Goal: Use online tool/utility: Utilize a website feature to perform a specific function

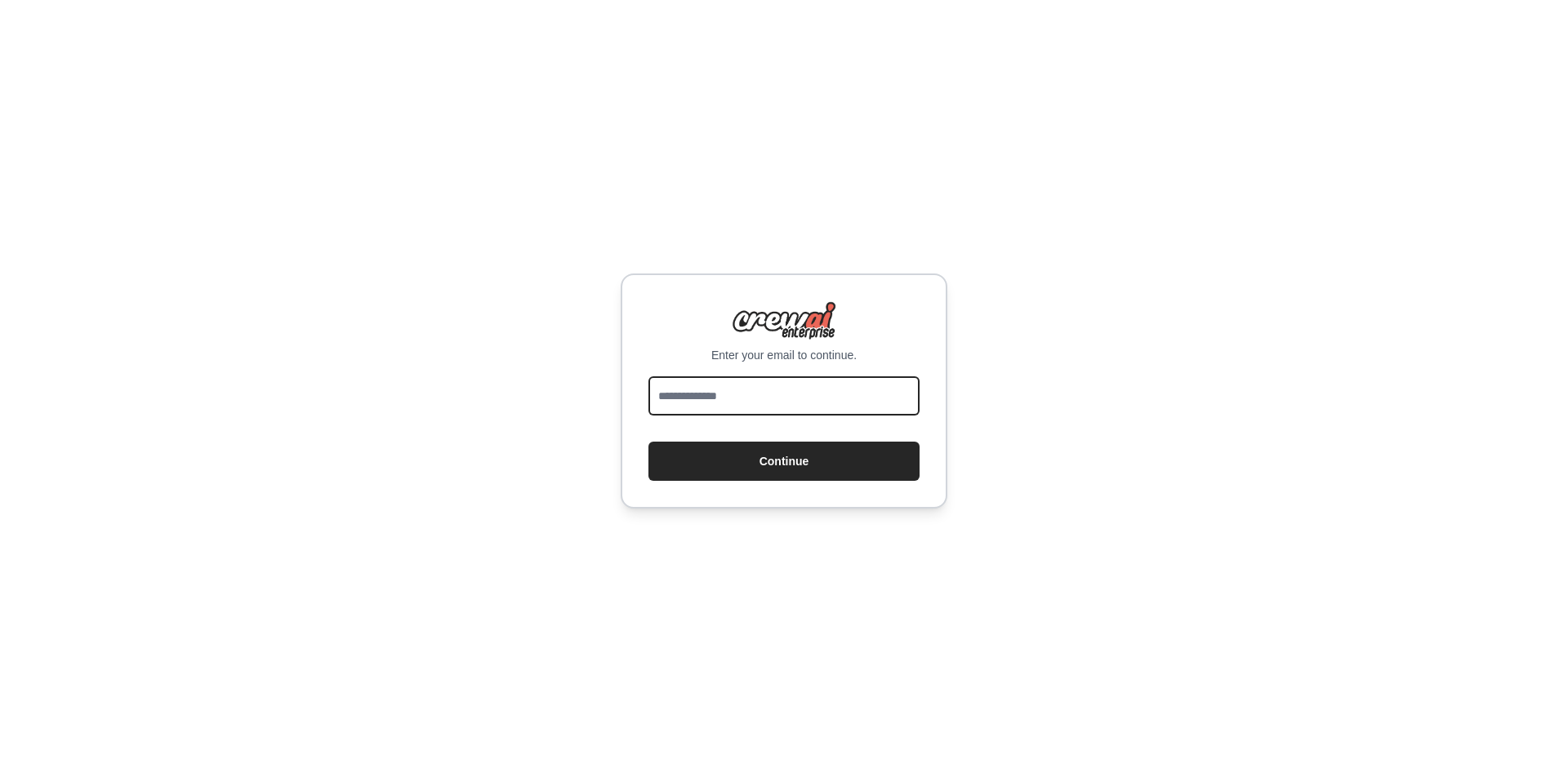
click at [824, 403] on input "email" at bounding box center [784, 396] width 271 height 40
type input "**********"
click at [649, 442] on button "Continue" at bounding box center [784, 461] width 271 height 40
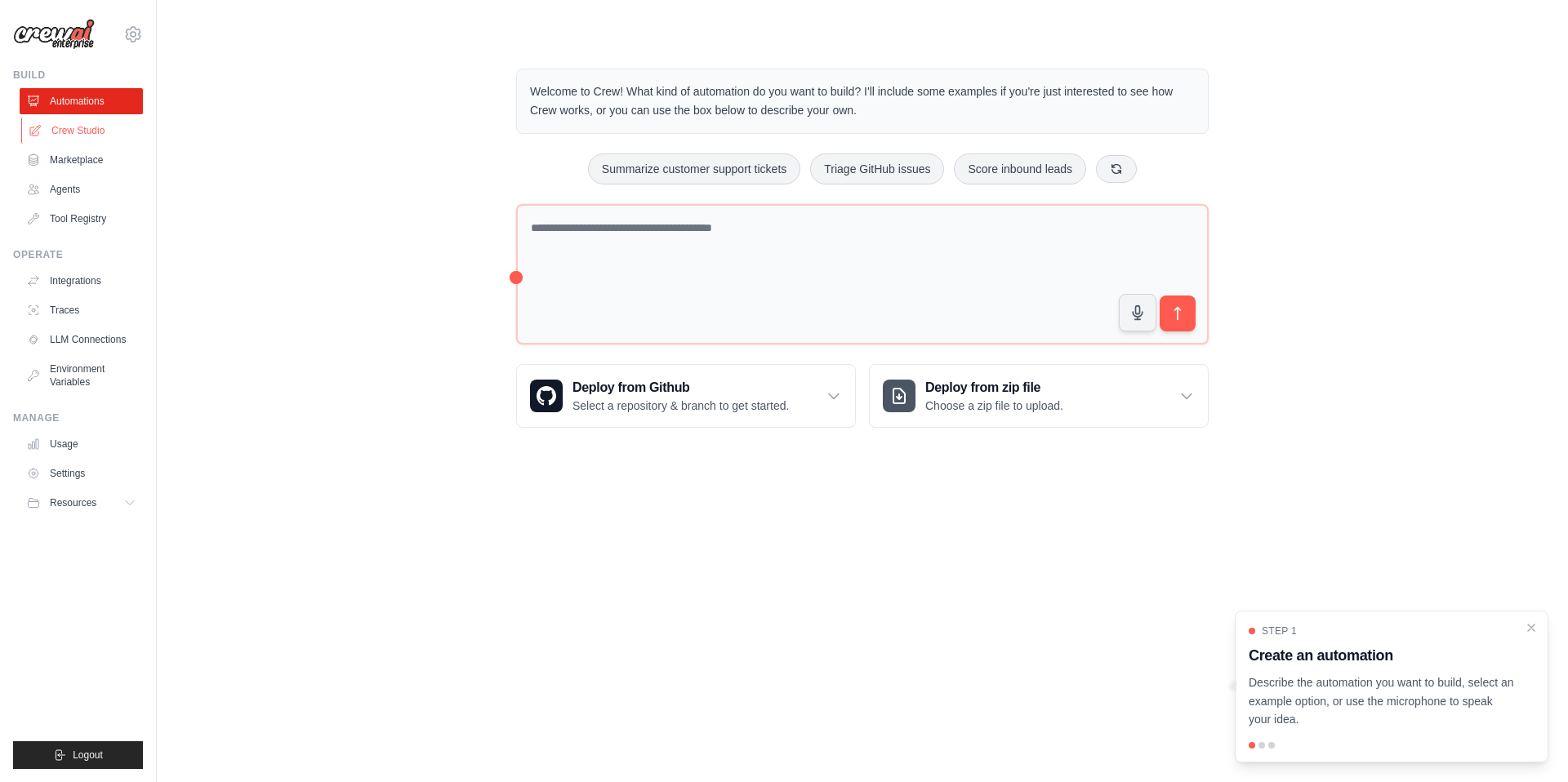
click at [81, 137] on link "Crew Studio" at bounding box center [83, 131] width 123 height 26
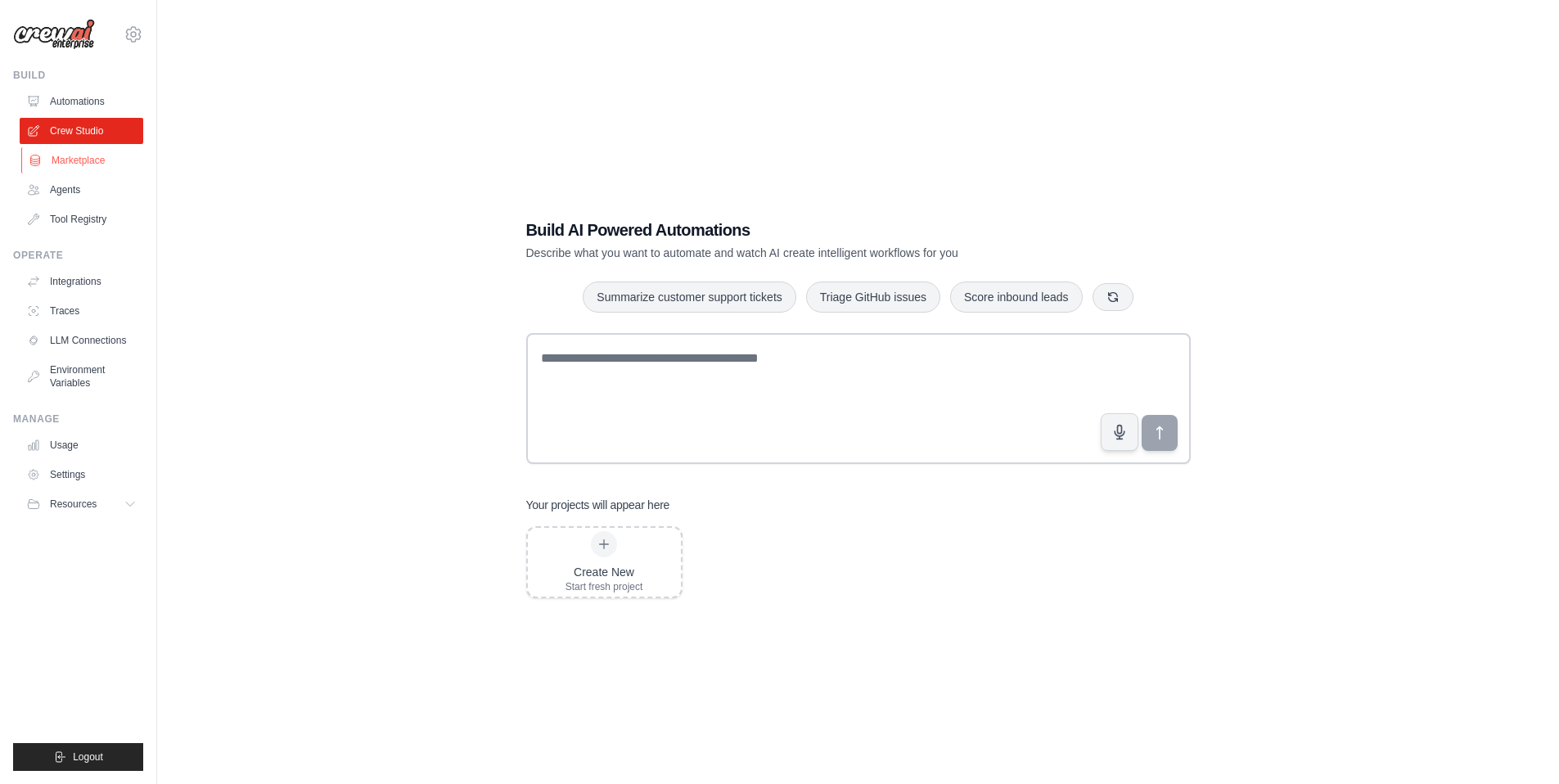
click at [68, 163] on link "Marketplace" at bounding box center [83, 160] width 124 height 26
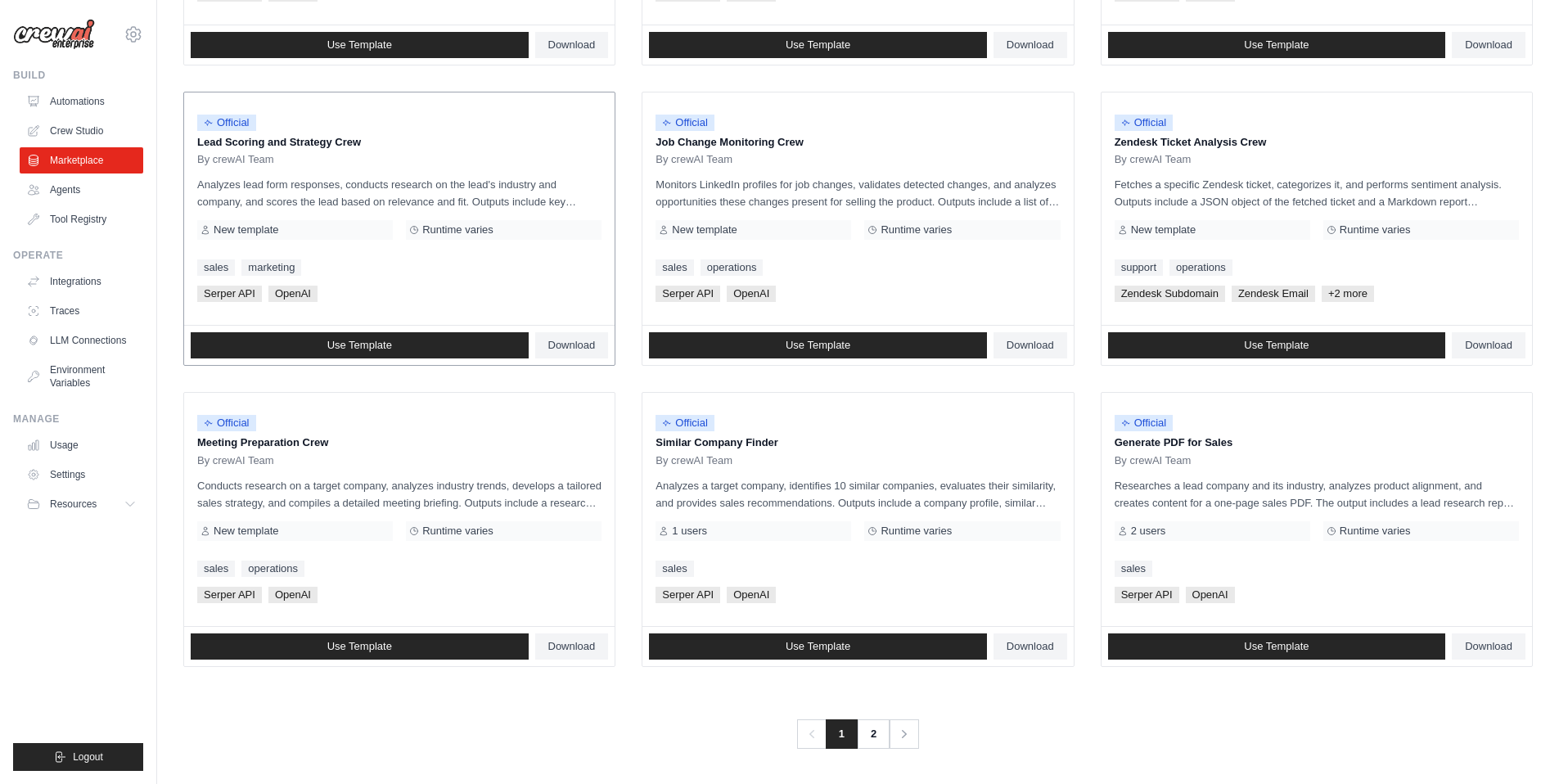
scroll to position [732, 0]
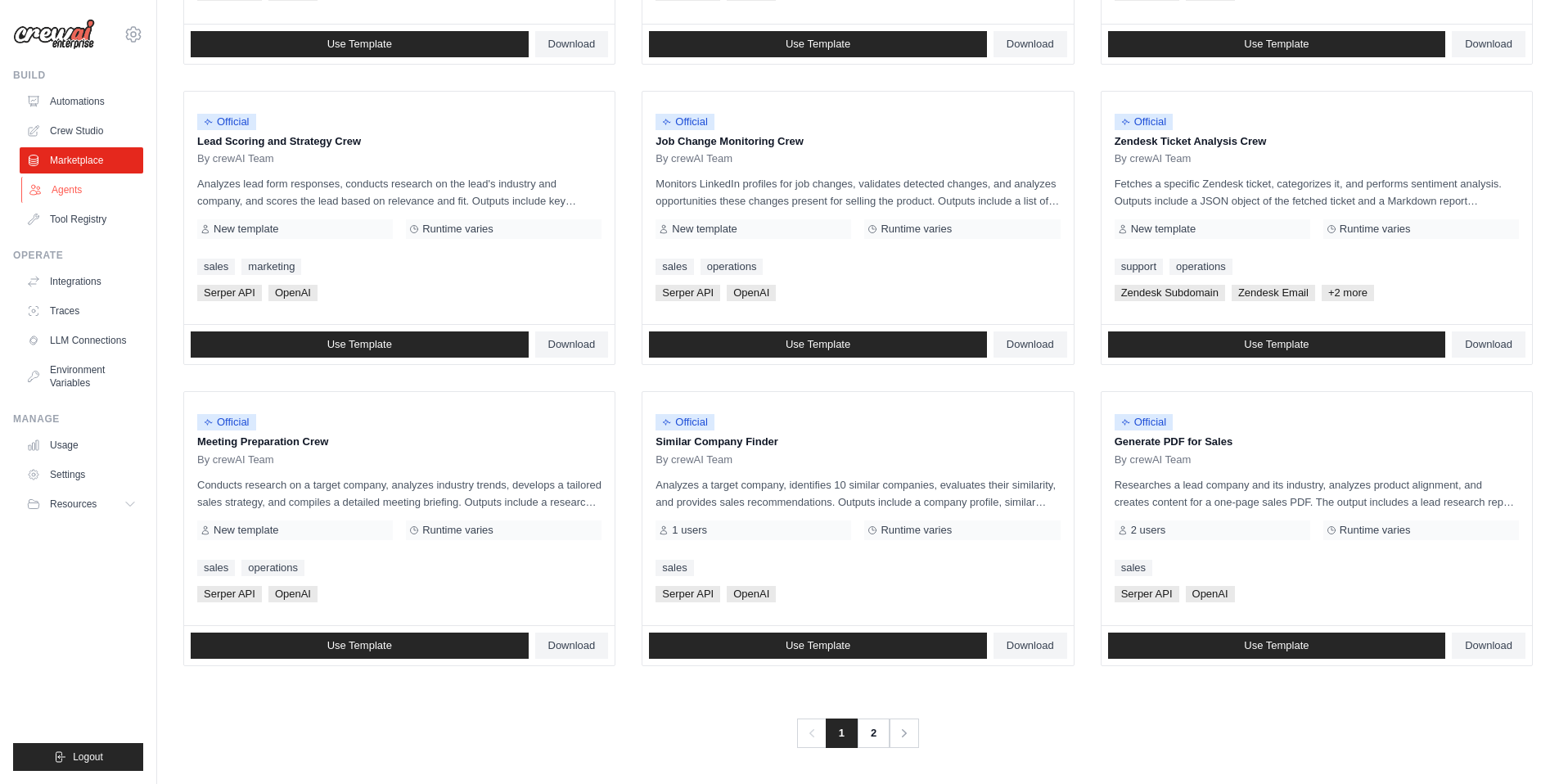
click at [54, 182] on link "Agents" at bounding box center [83, 190] width 124 height 26
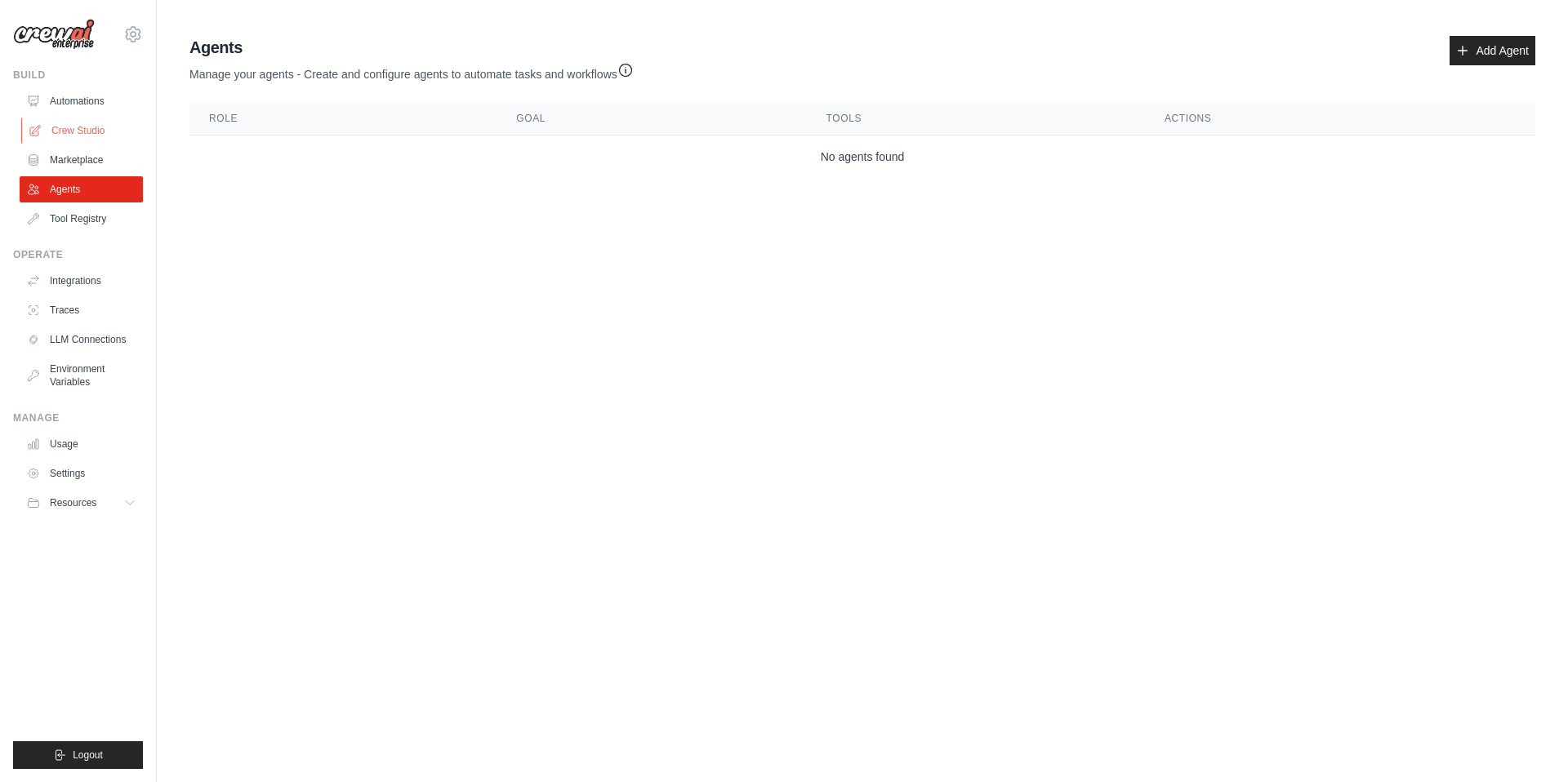
click at [62, 122] on link "Crew Studio" at bounding box center [83, 131] width 123 height 26
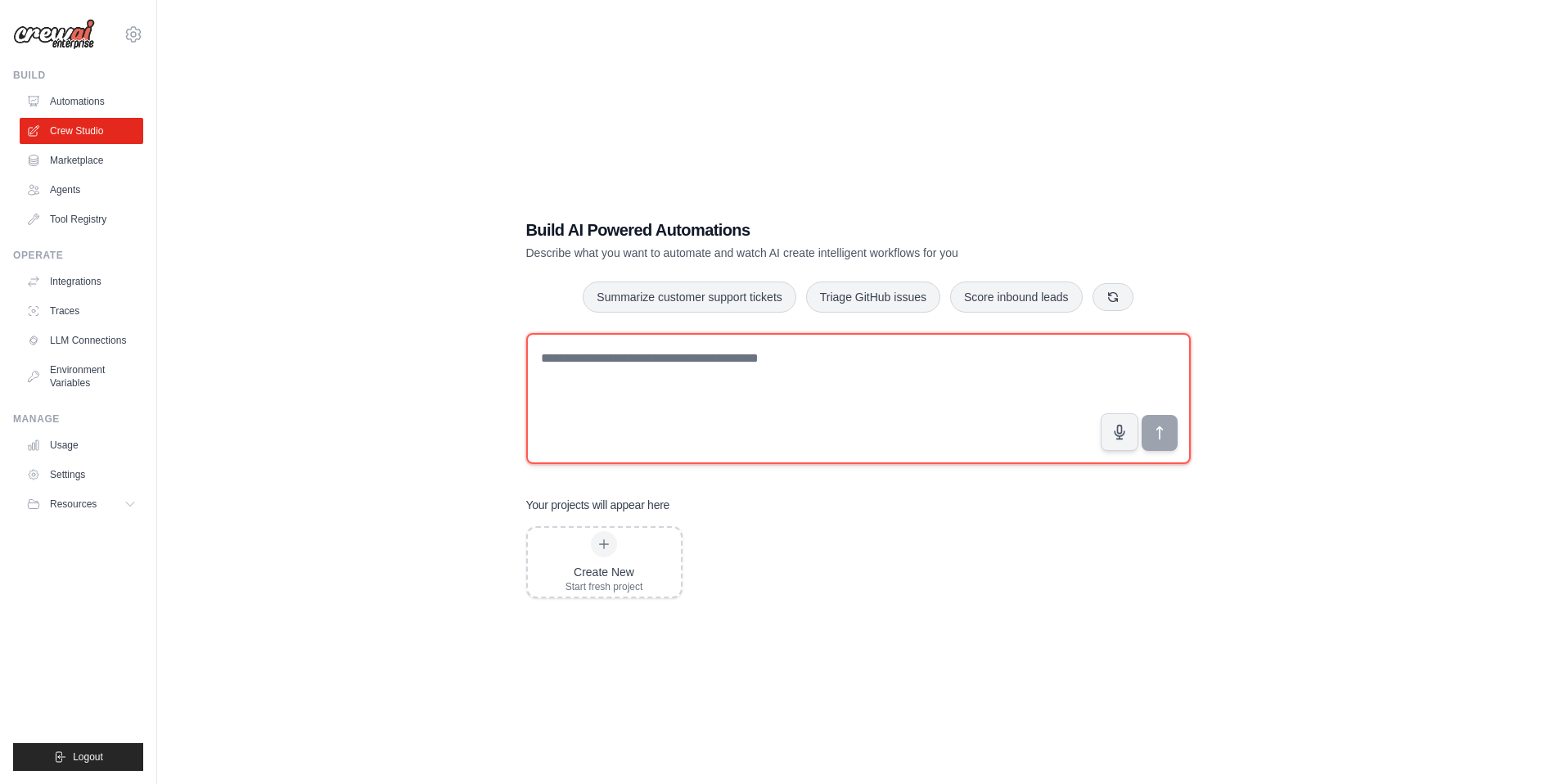
click at [632, 366] on textarea at bounding box center [859, 398] width 665 height 131
type textarea "**********"
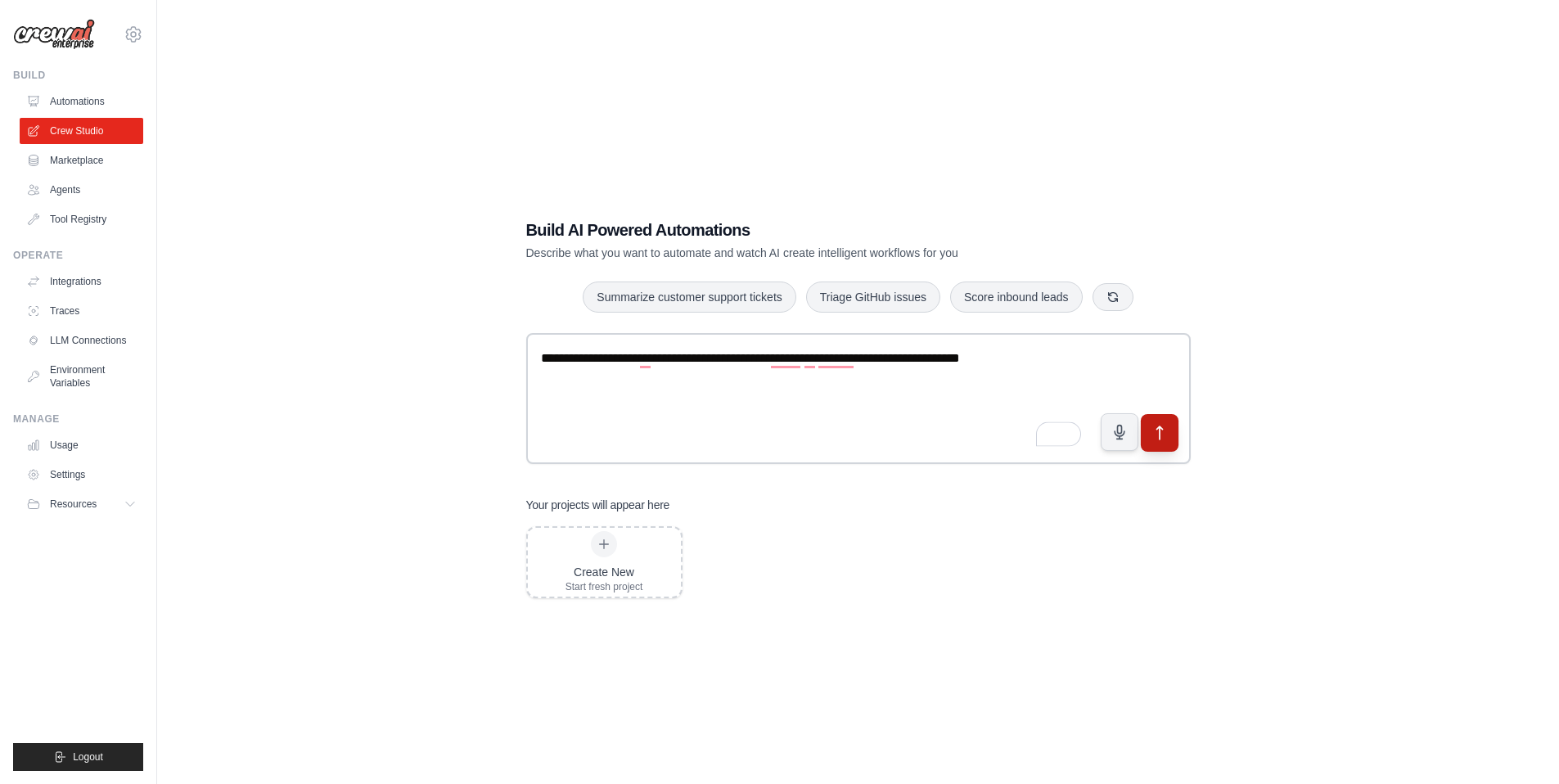
click at [1154, 432] on icon "submit" at bounding box center [1160, 434] width 18 height 18
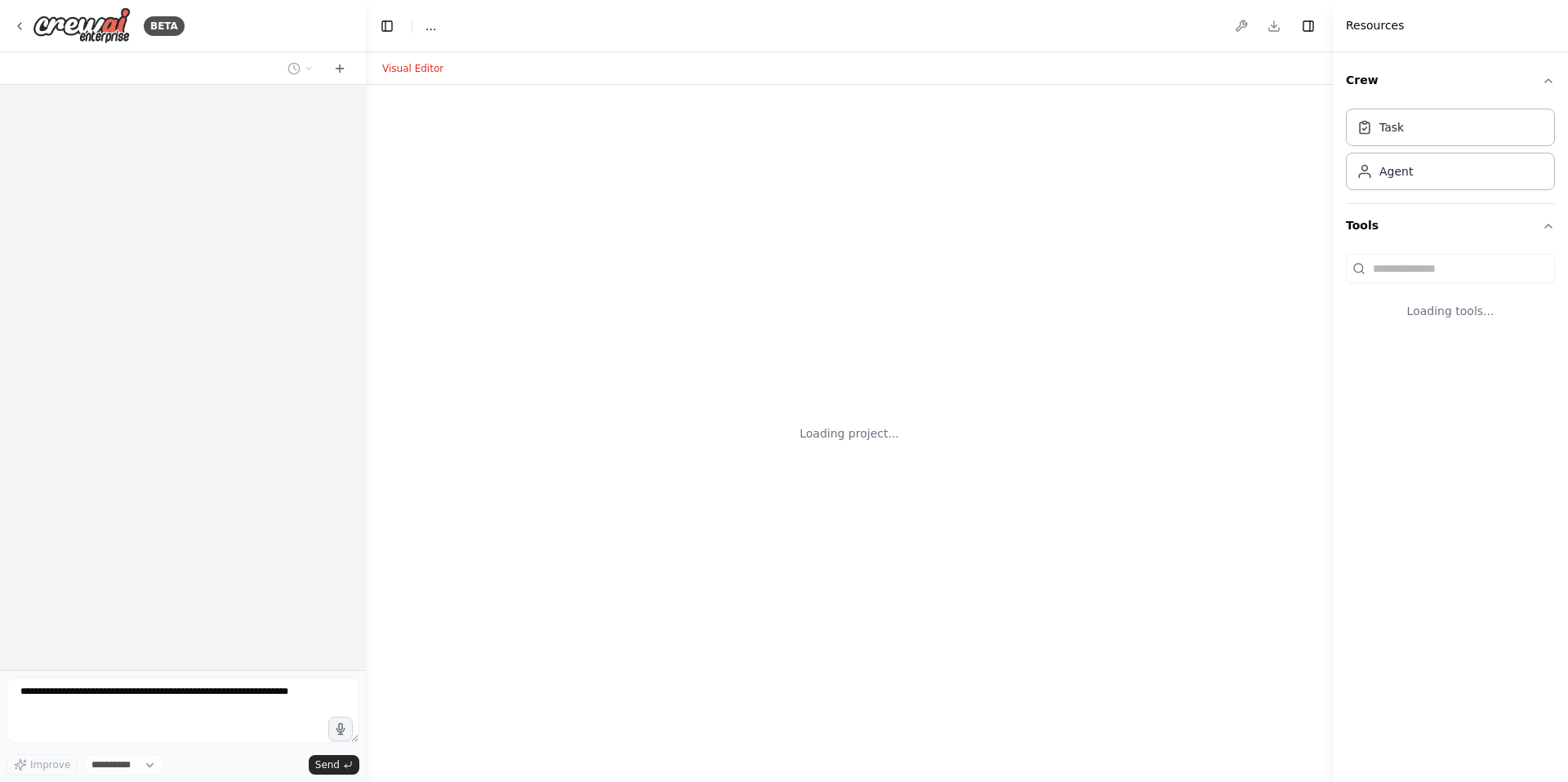
select select "****"
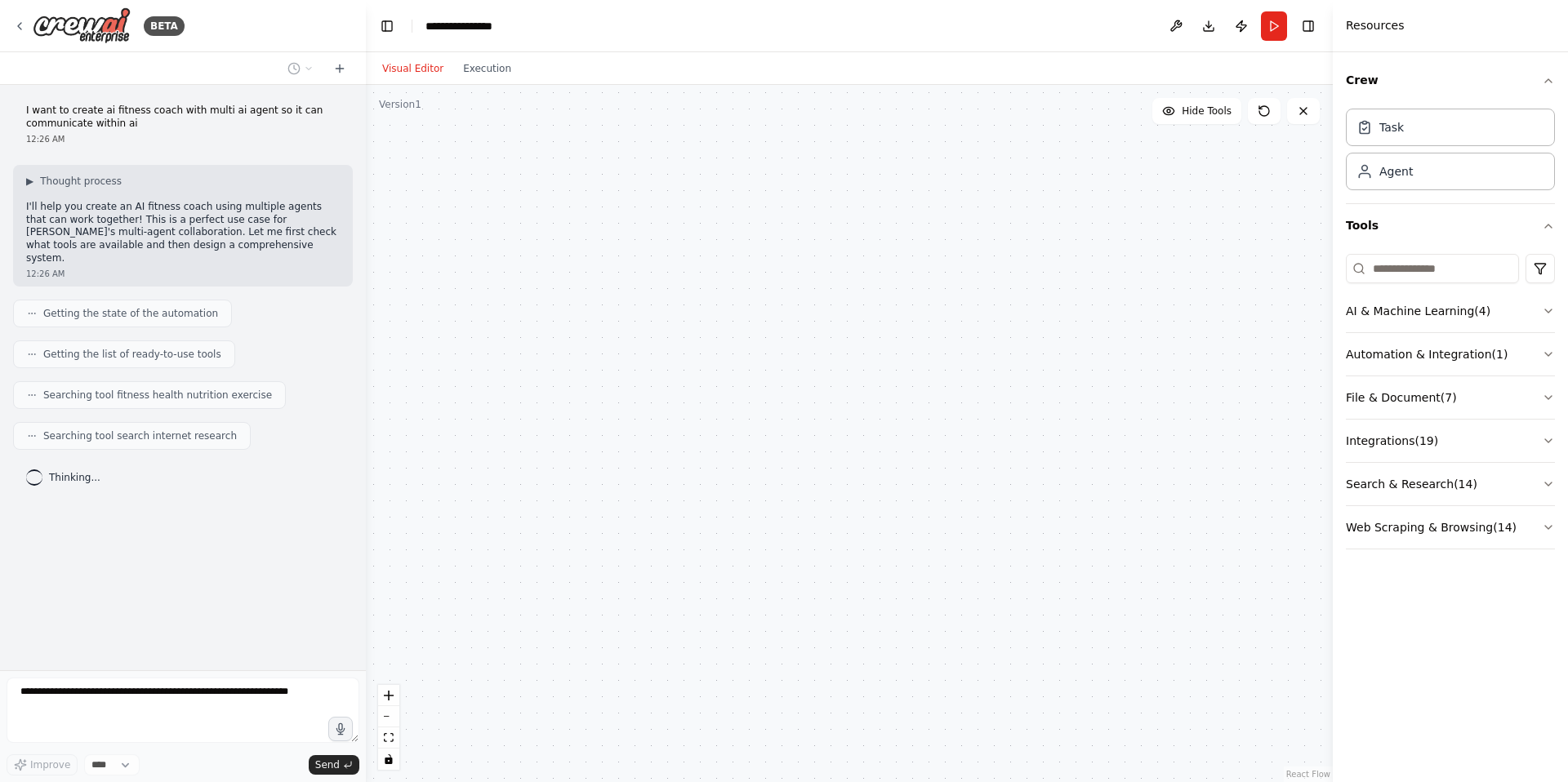
click at [113, 311] on div "Getting the state of the automation" at bounding box center [122, 314] width 219 height 28
click at [121, 307] on span "Getting the state of the automation" at bounding box center [131, 314] width 175 height 13
click at [183, 348] on span "Getting the list of ready-to-use tools" at bounding box center [132, 354] width 178 height 13
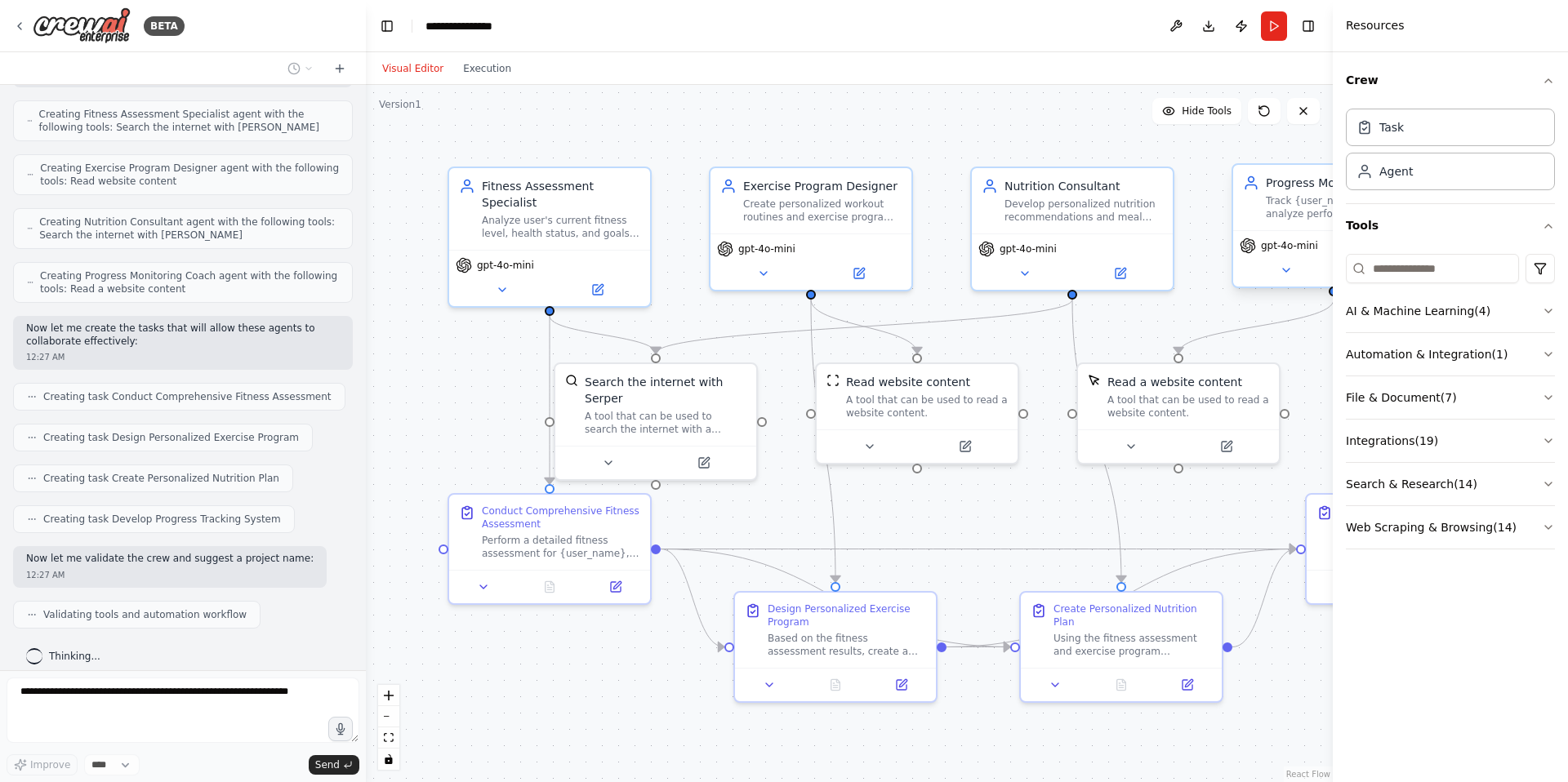
scroll to position [496, 0]
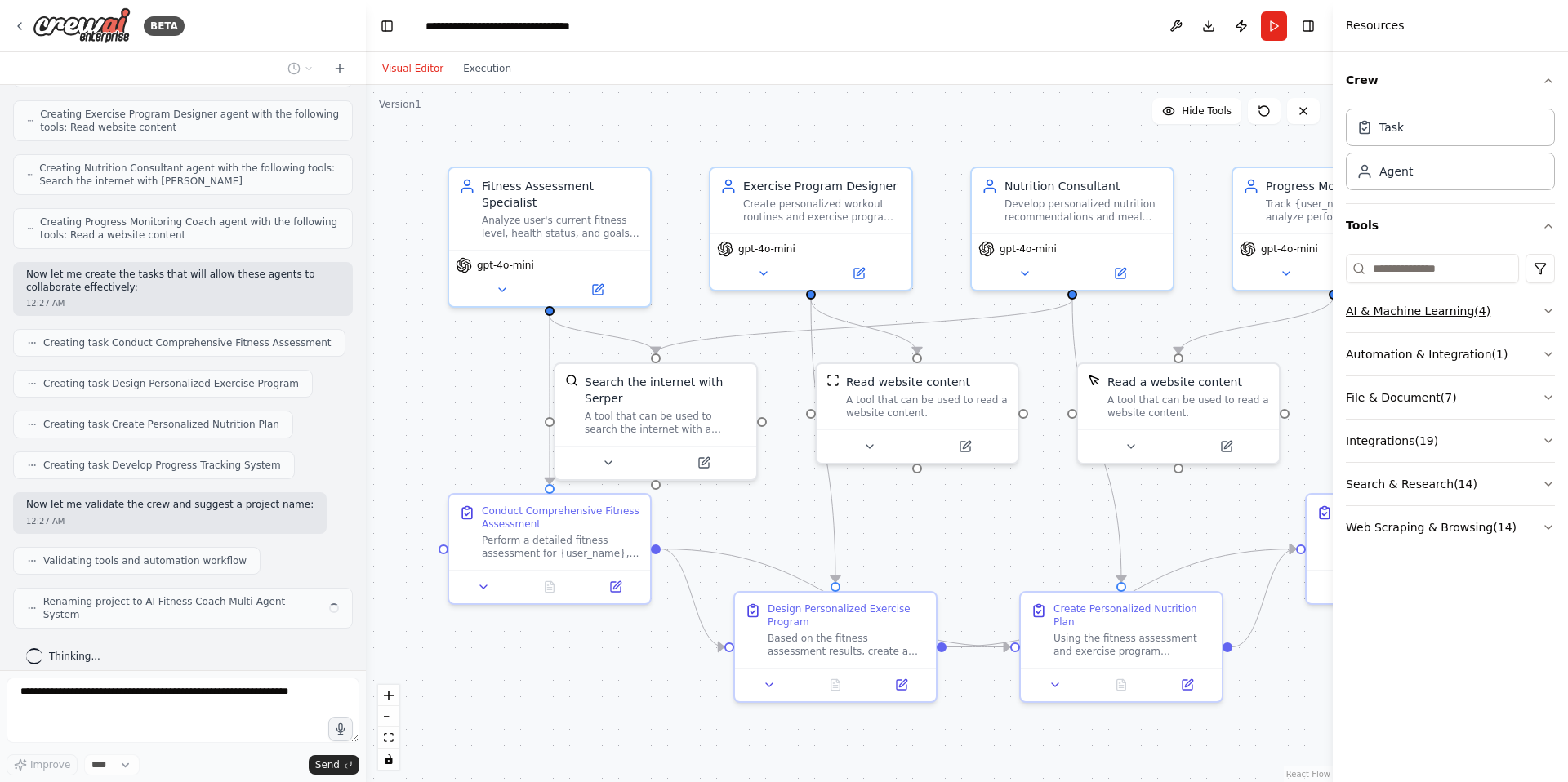
click at [1402, 315] on button "AI & Machine Learning ( 4 )" at bounding box center [1449, 311] width 209 height 42
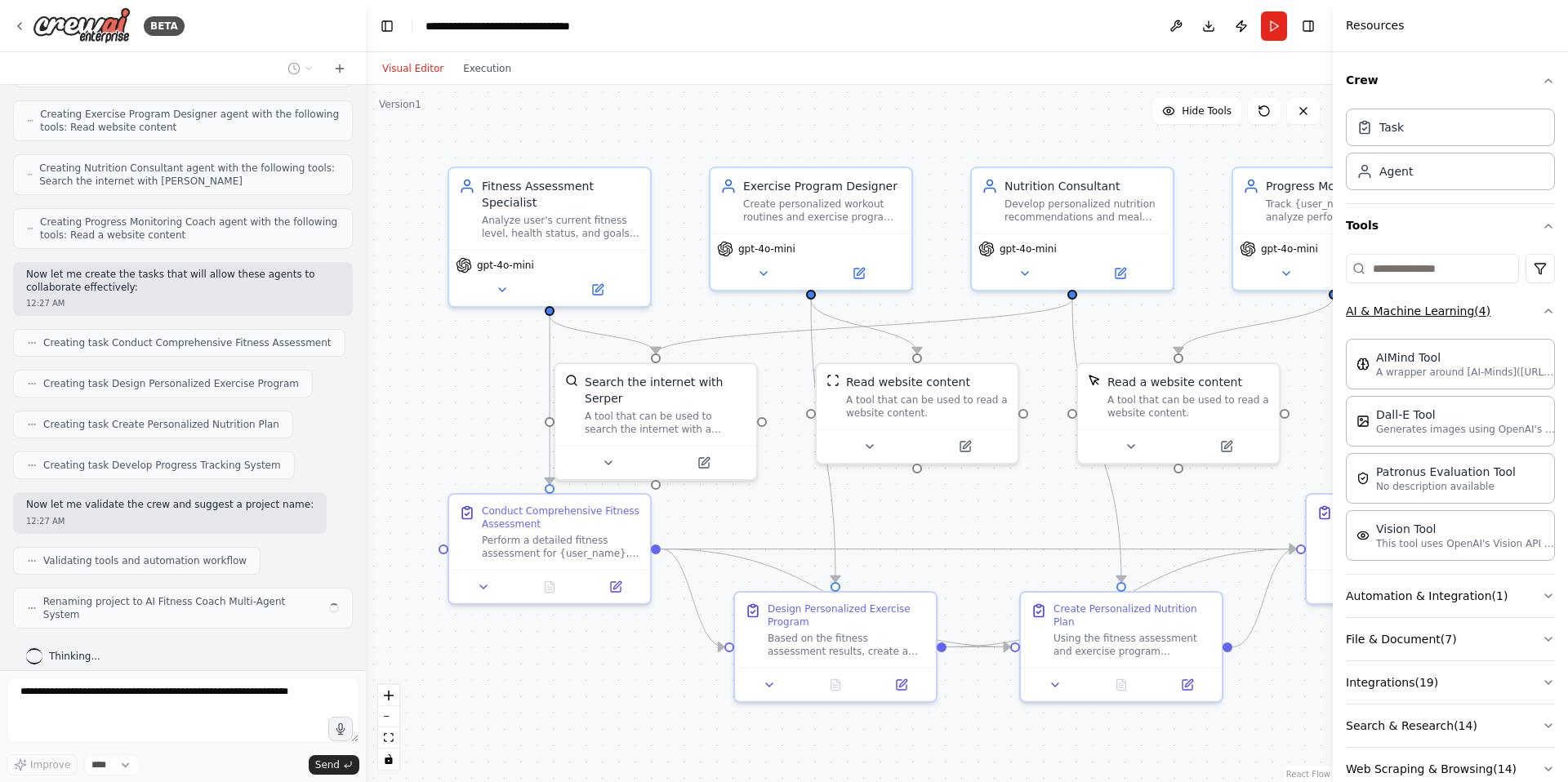
scroll to position [483, 0]
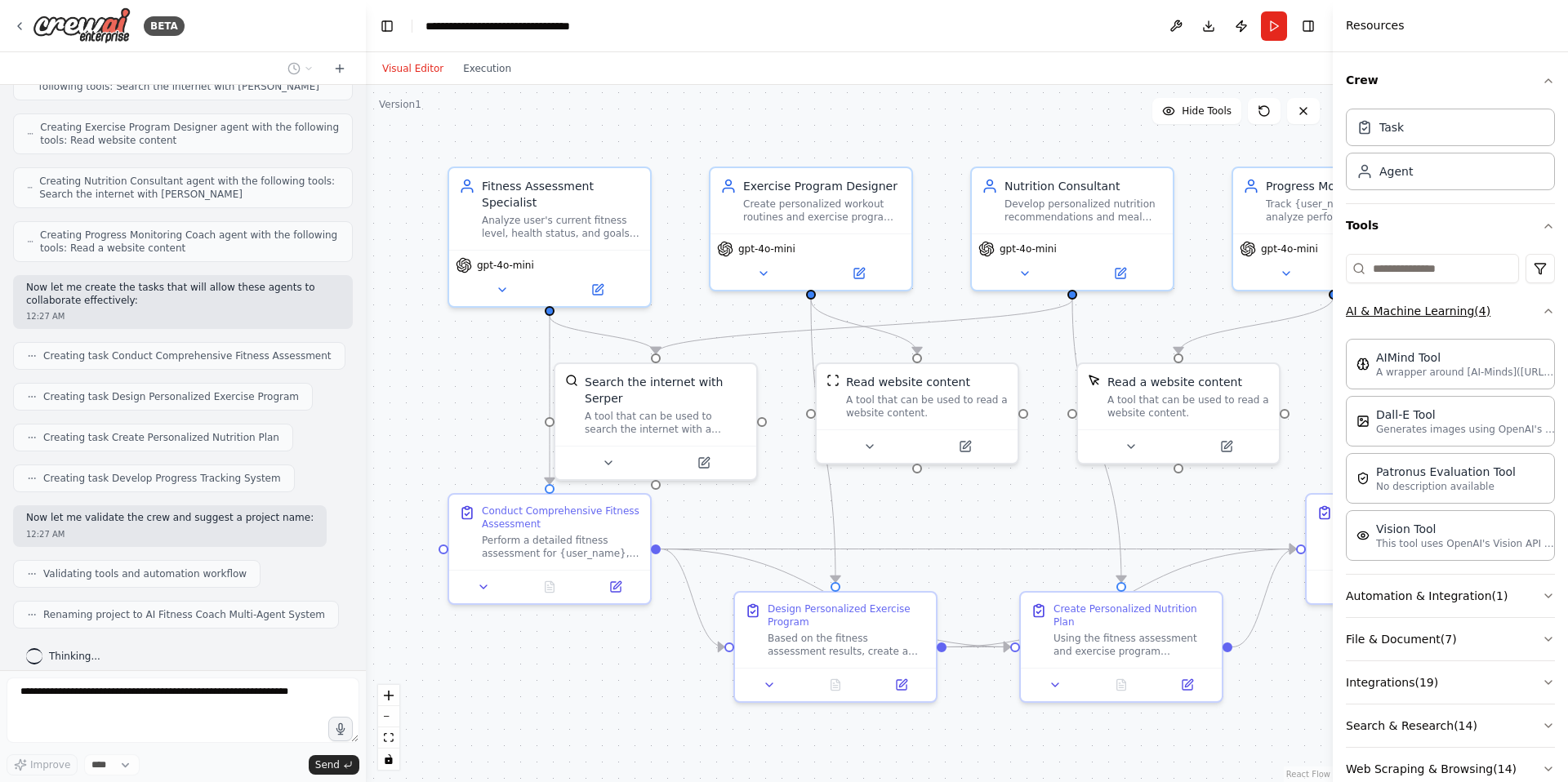
click at [1541, 316] on icon "button" at bounding box center [1548, 311] width 13 height 13
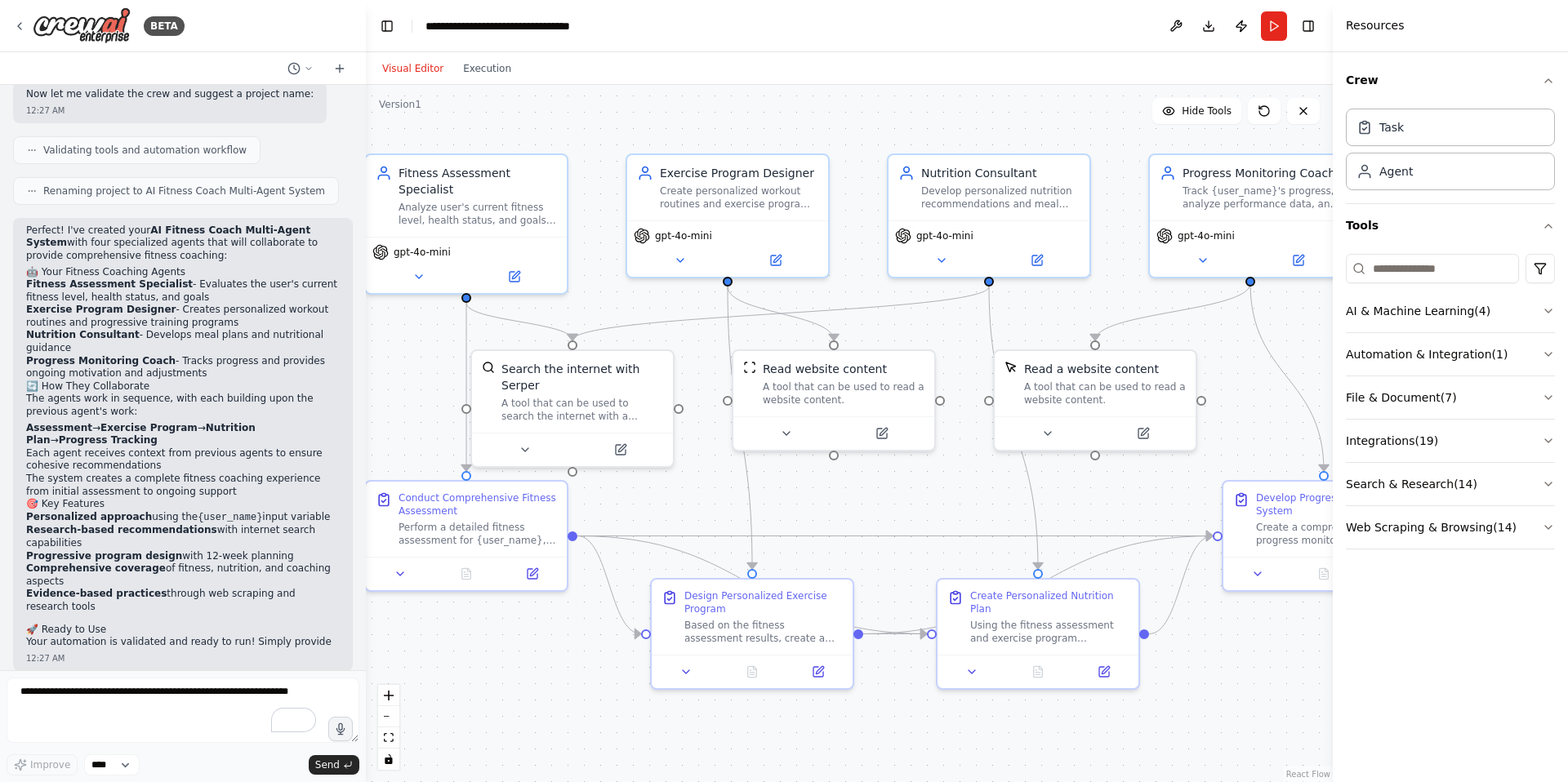
drag, startPoint x: 1171, startPoint y: 154, endPoint x: 1087, endPoint y: 145, distance: 84.5
click at [1089, 140] on div ".deletable-edge-delete-btn { width: 20px; height: 20px; border: 0px solid #ffff…" at bounding box center [849, 433] width 967 height 697
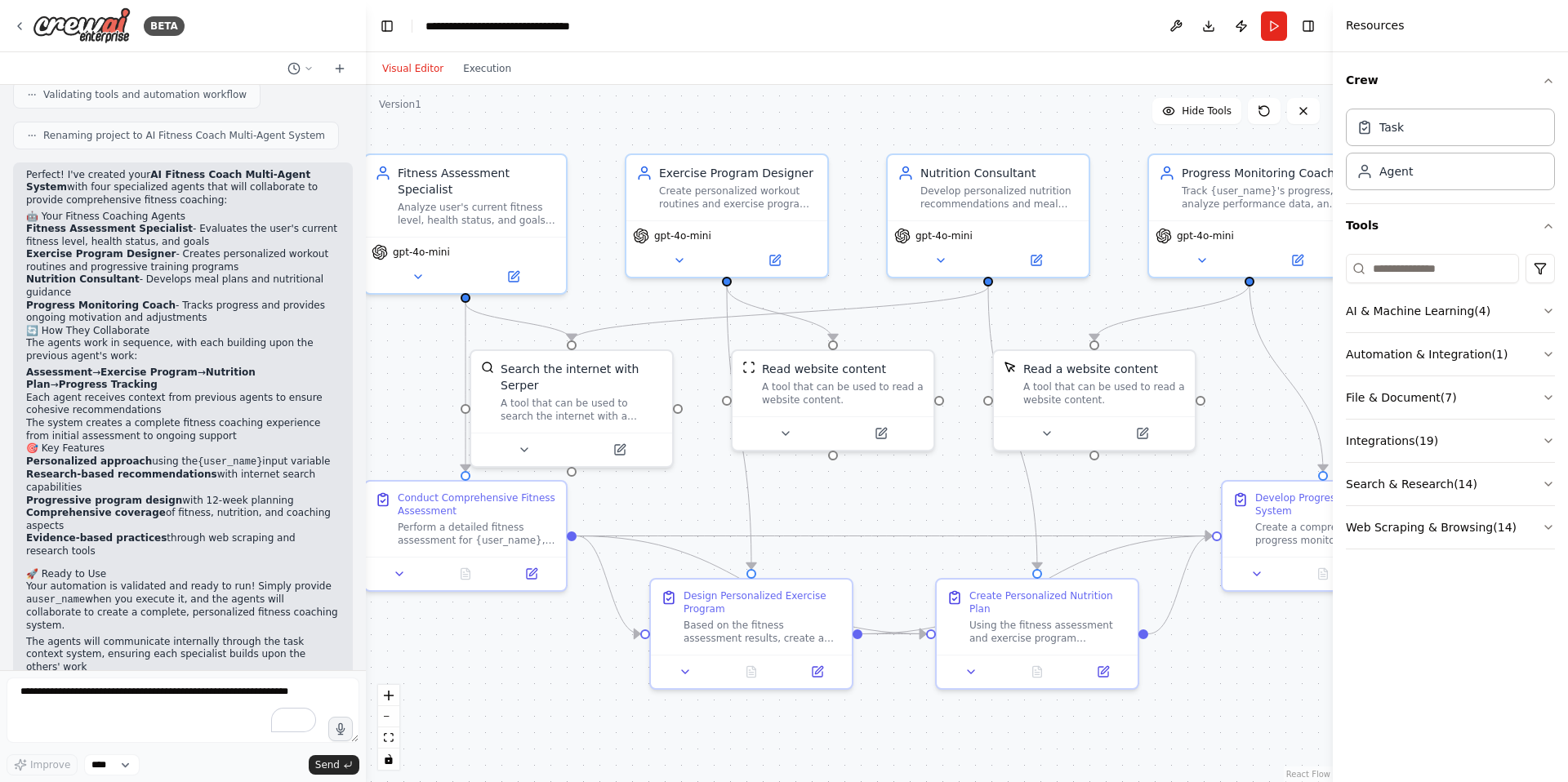
scroll to position [974, 0]
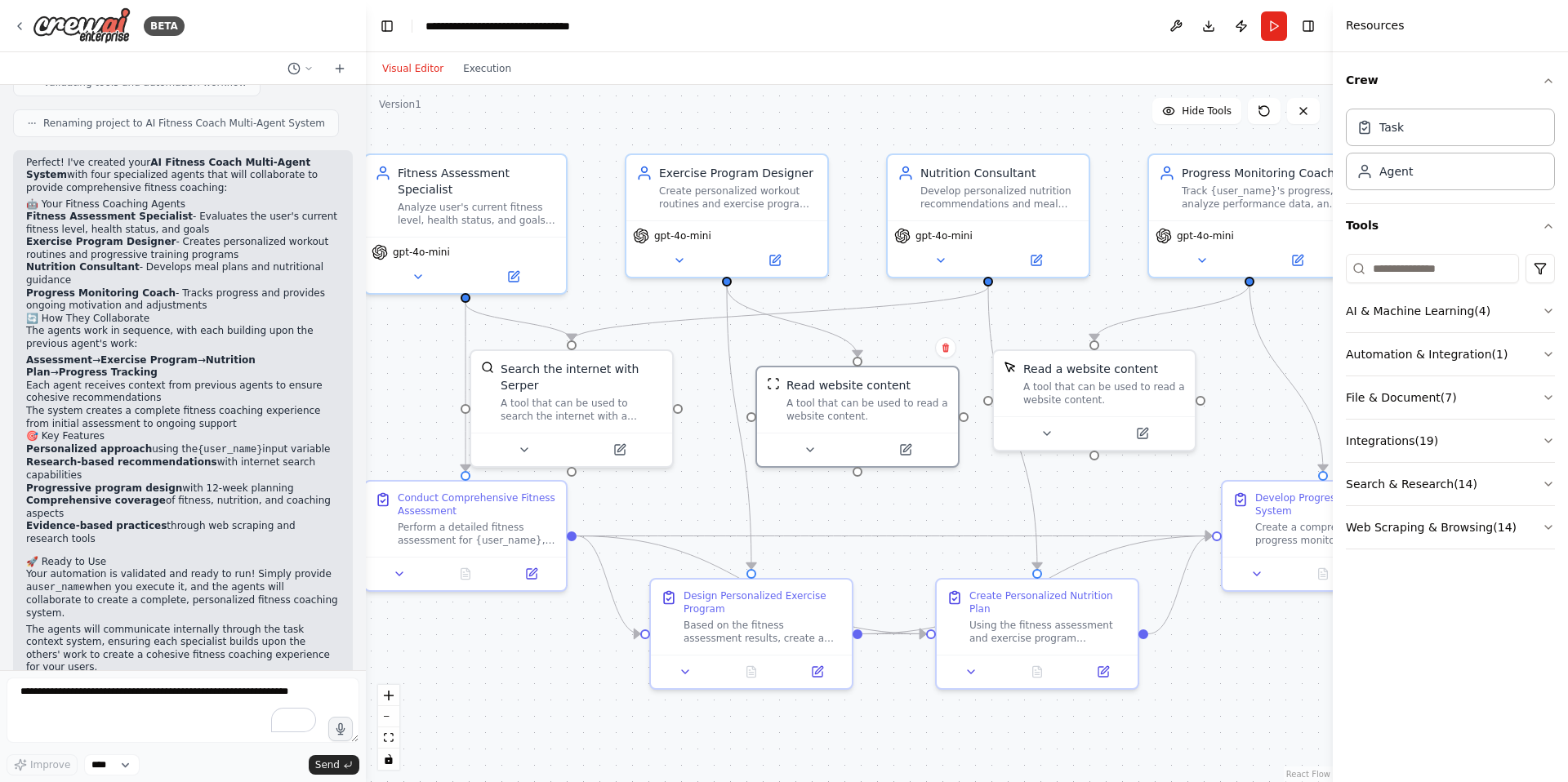
drag, startPoint x: 832, startPoint y: 351, endPoint x: 876, endPoint y: 349, distance: 44.0
click at [856, 367] on div "Read website content A tool that can be used to read a website content." at bounding box center [858, 399] width 201 height 65
click at [489, 66] on button "Execution" at bounding box center [487, 68] width 68 height 19
click at [414, 71] on button "Visual Editor" at bounding box center [413, 68] width 81 height 19
click at [1383, 148] on div "Task Agent" at bounding box center [1449, 146] width 209 height 88
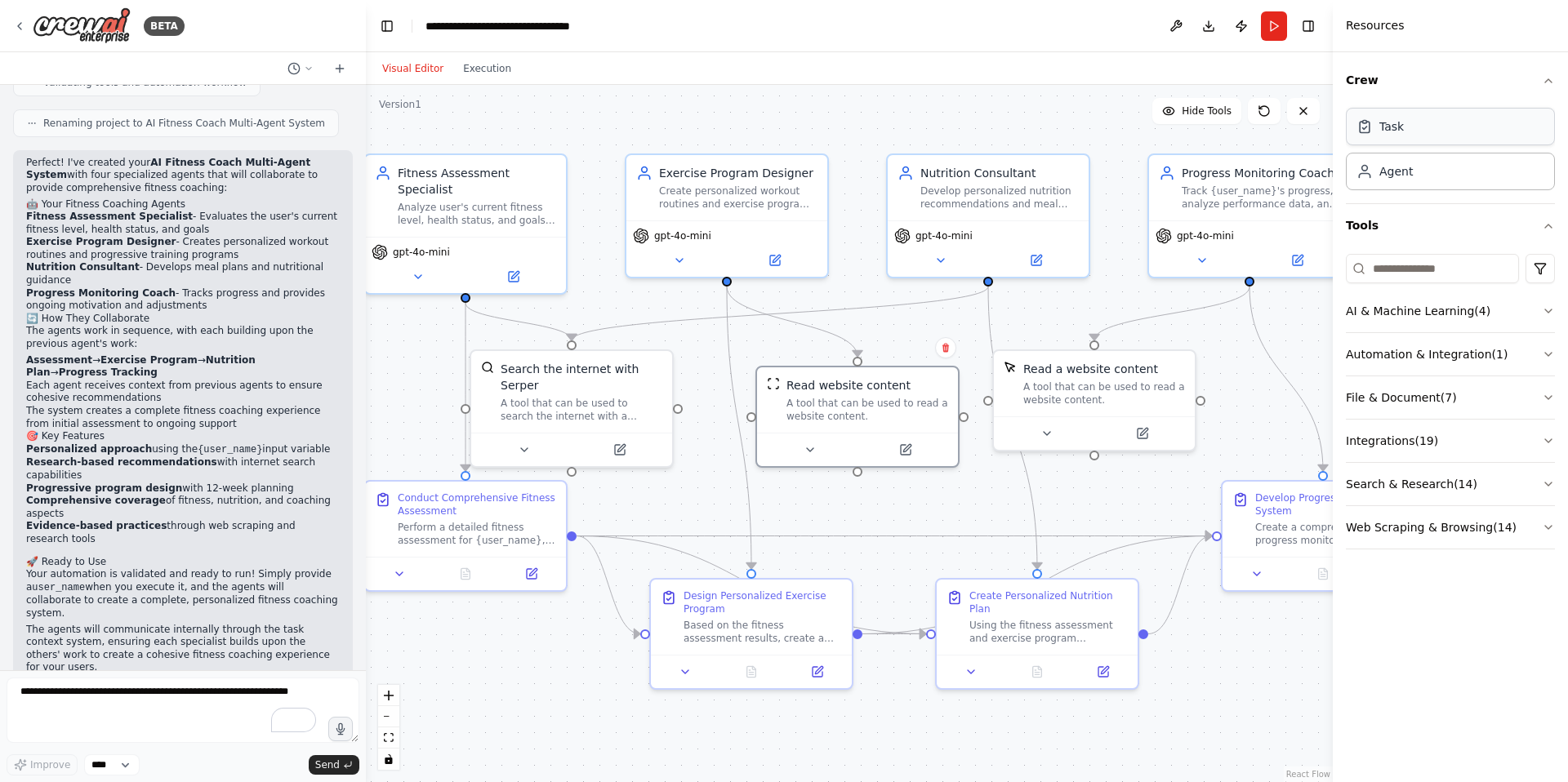
click at [1391, 134] on div "Task" at bounding box center [1391, 127] width 25 height 17
click at [1390, 140] on div "Task" at bounding box center [1449, 126] width 209 height 38
click at [1389, 140] on div "Task" at bounding box center [1449, 126] width 209 height 38
click at [1389, 140] on div "Task" at bounding box center [1449, 126] width 209 height 38
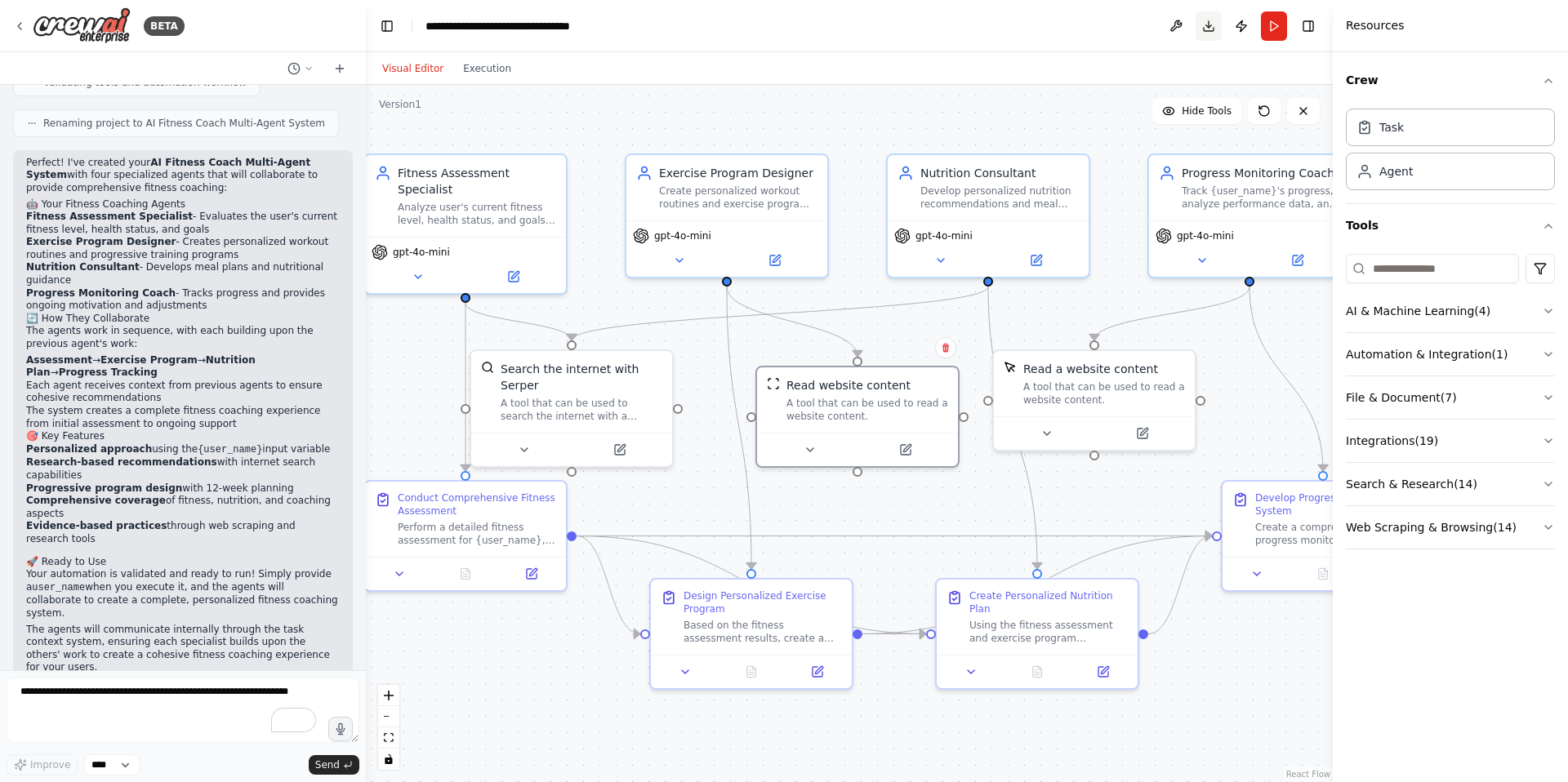
click at [1206, 26] on button "Download" at bounding box center [1208, 26] width 26 height 29
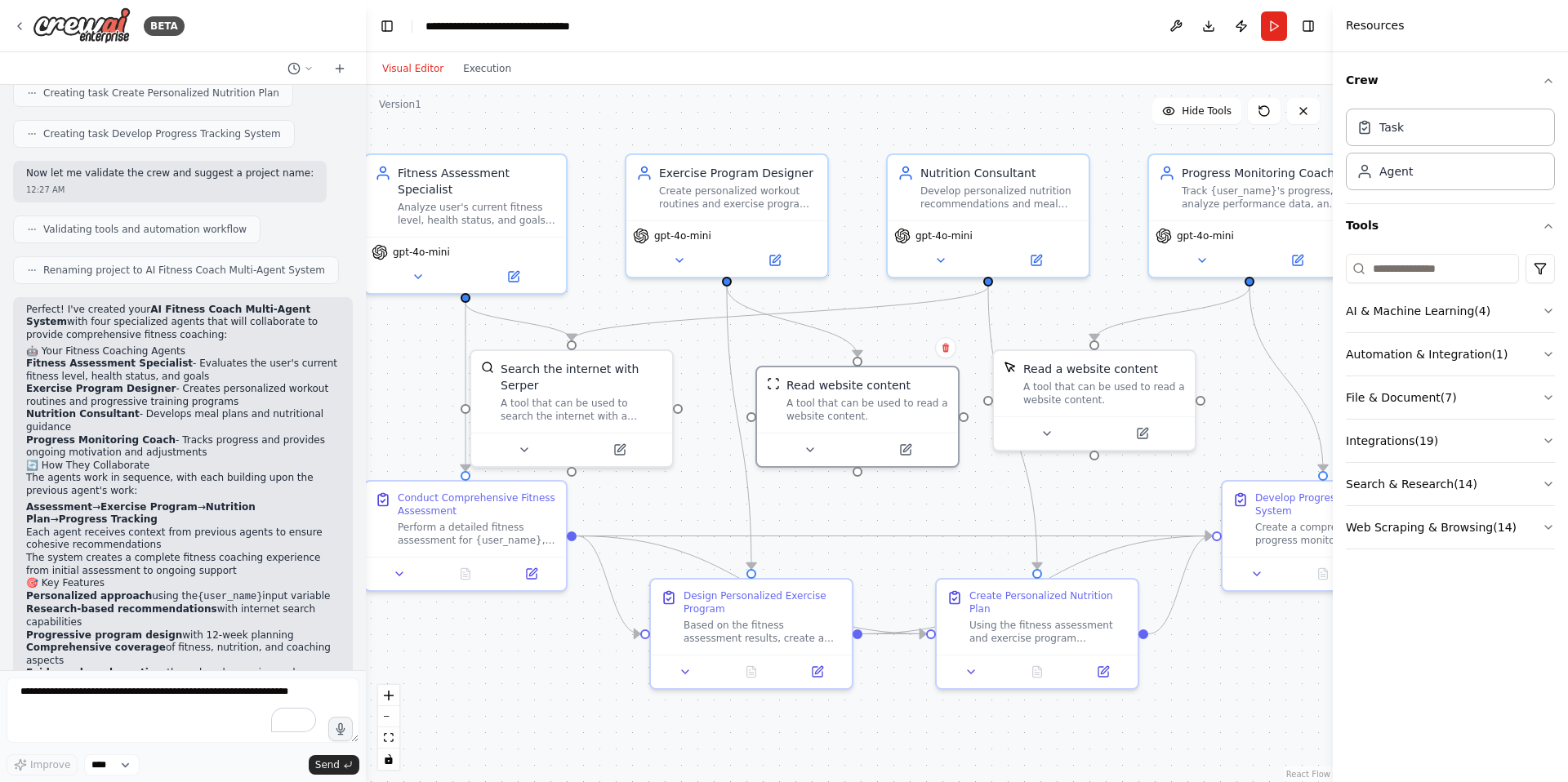
scroll to position [806, 0]
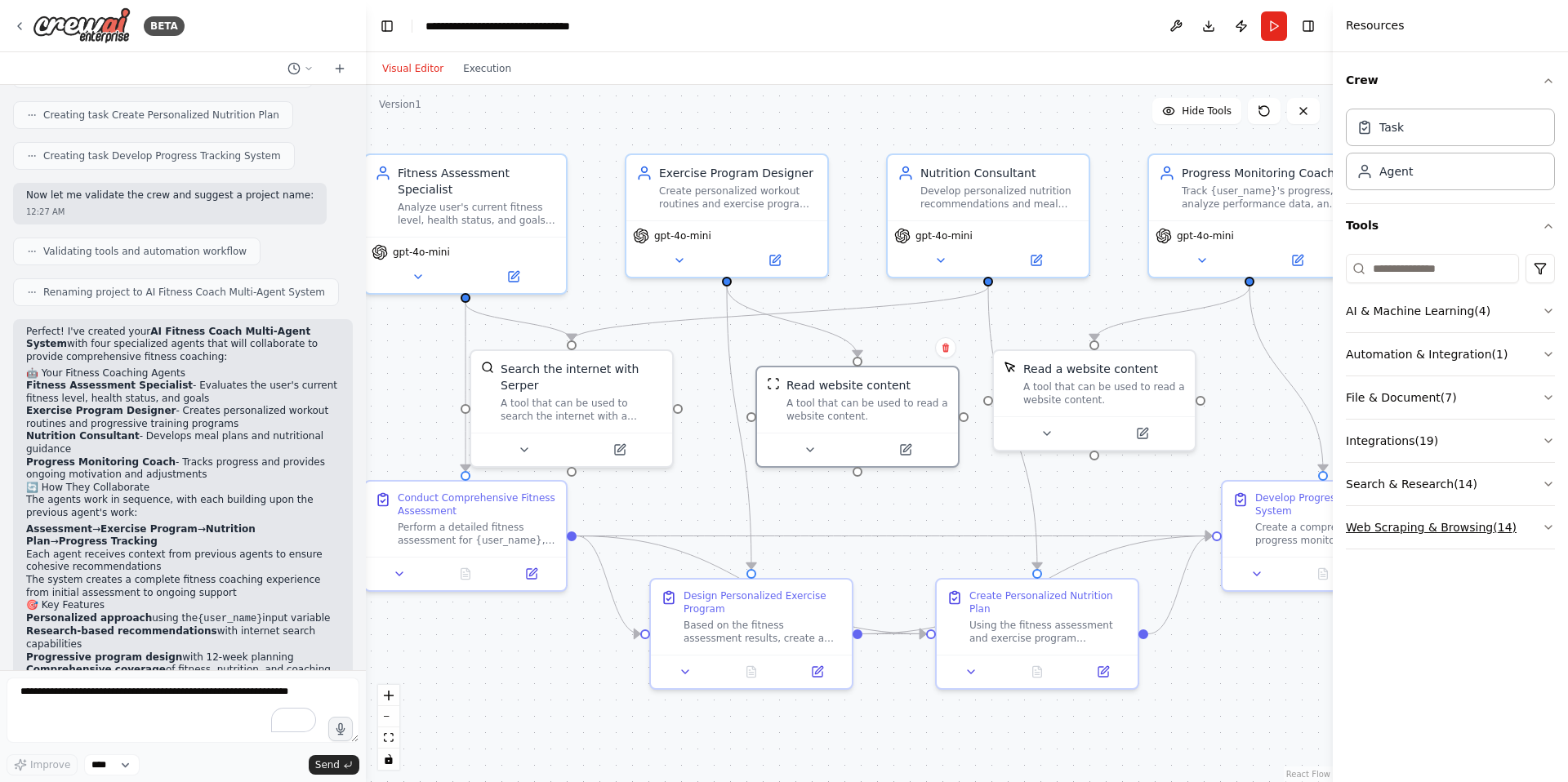
click at [1529, 517] on button "Web Scraping & Browsing ( 14 )" at bounding box center [1449, 527] width 209 height 42
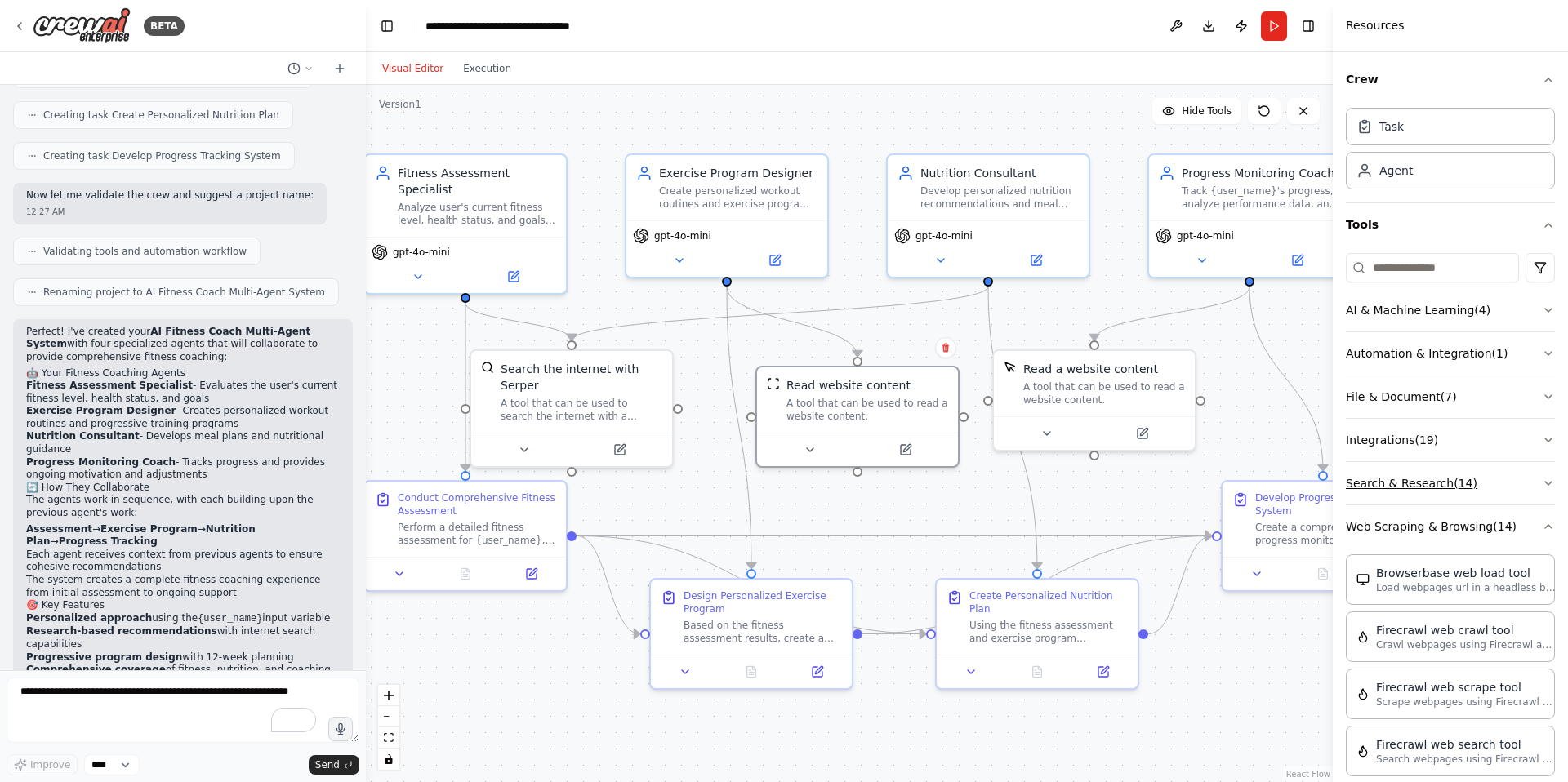
scroll to position [0, 0]
click at [1394, 480] on button "Search & Research ( 14 )" at bounding box center [1449, 484] width 209 height 42
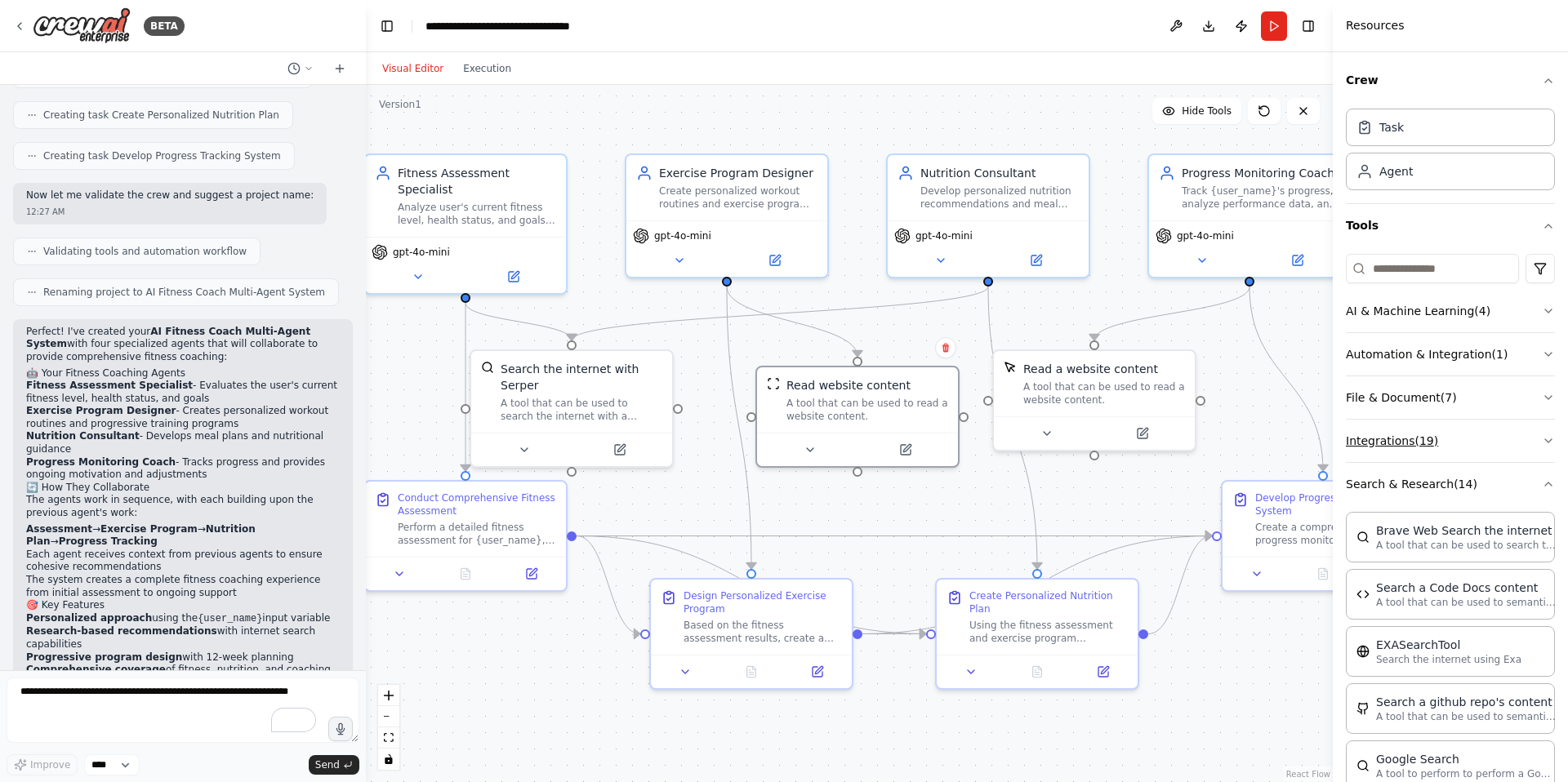
click at [1399, 443] on button "Integrations ( 19 )" at bounding box center [1449, 441] width 209 height 42
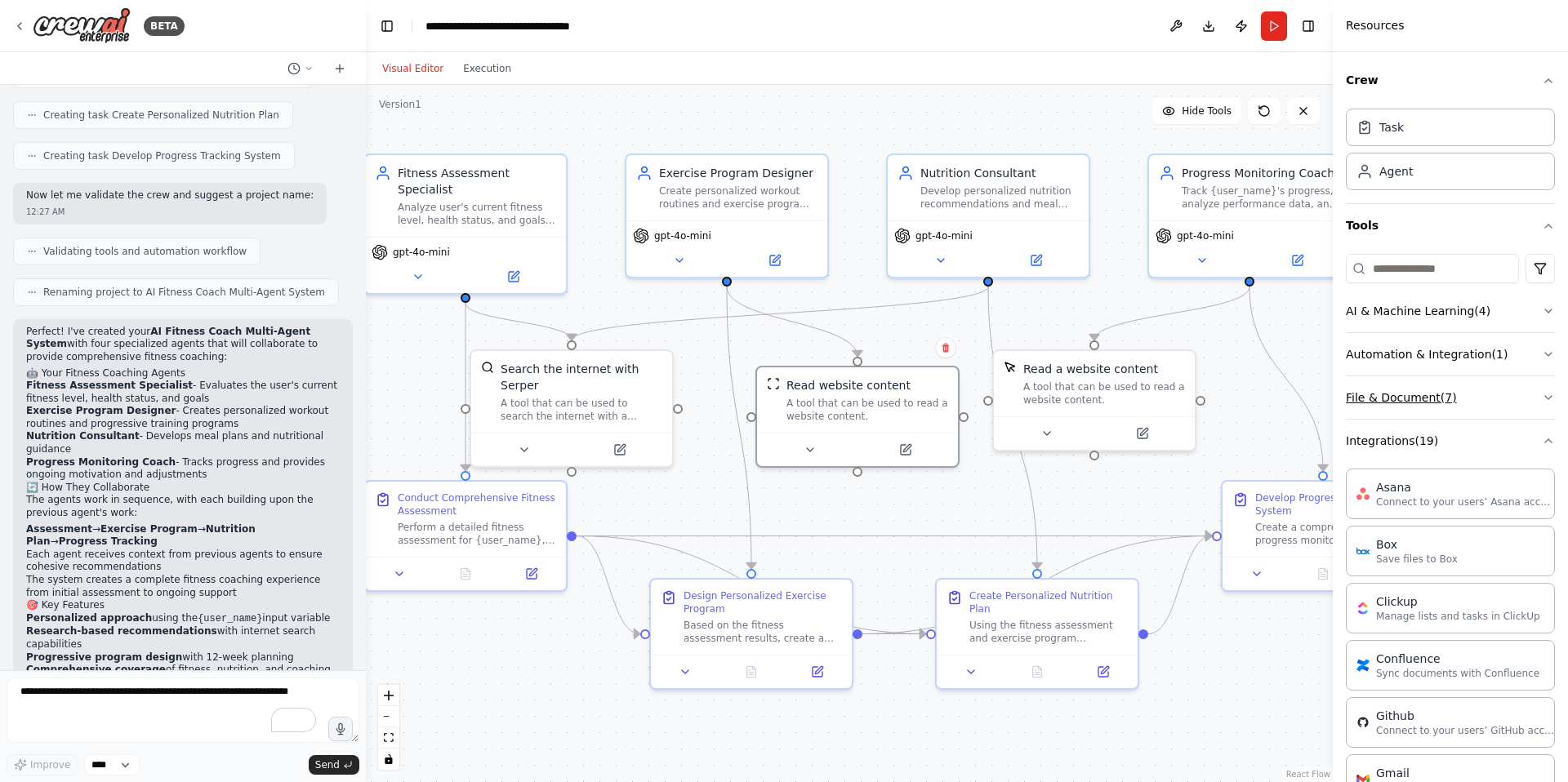
click at [1419, 402] on button "File & Document ( 7 )" at bounding box center [1449, 397] width 209 height 42
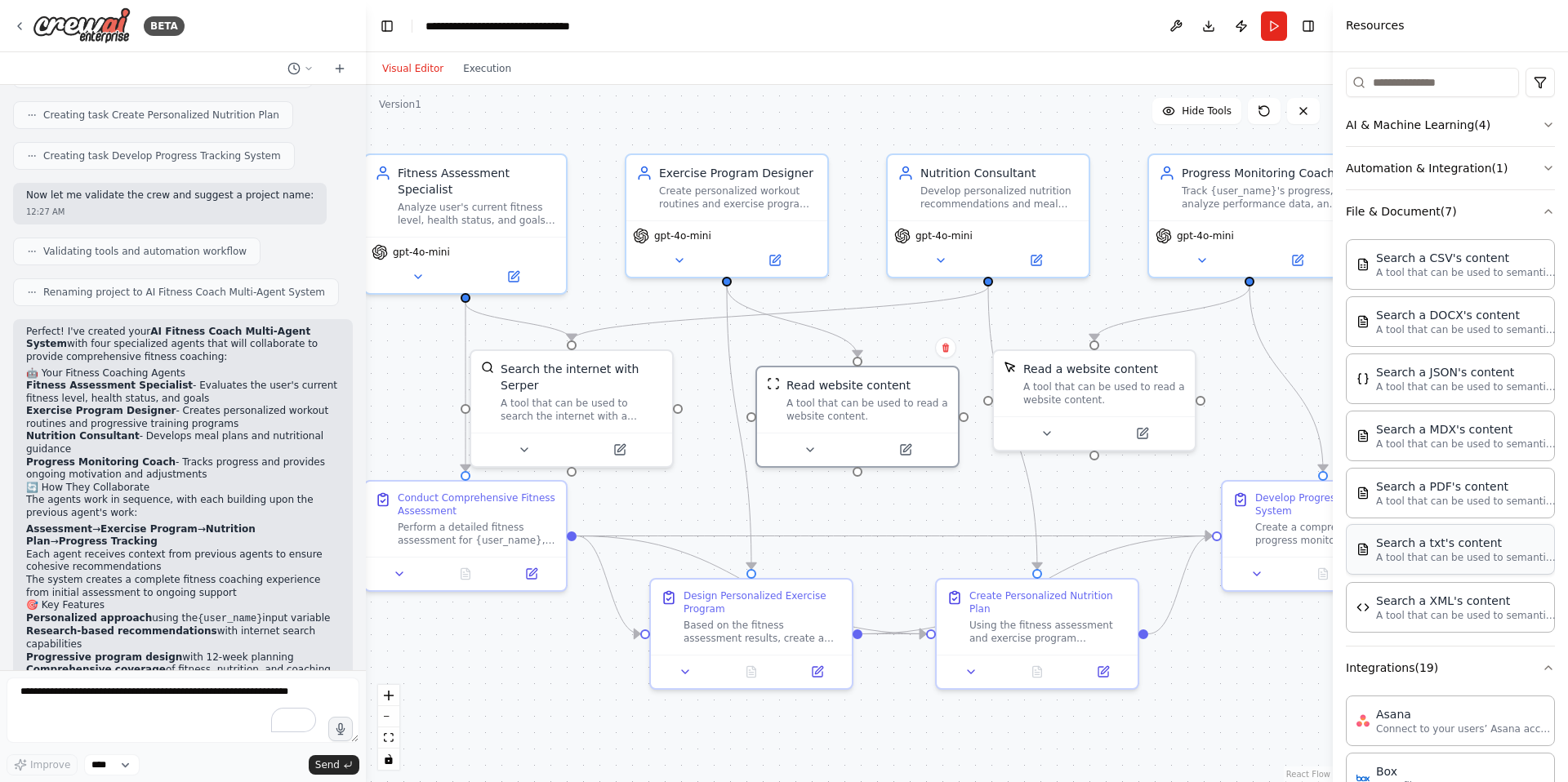
scroll to position [199, 0]
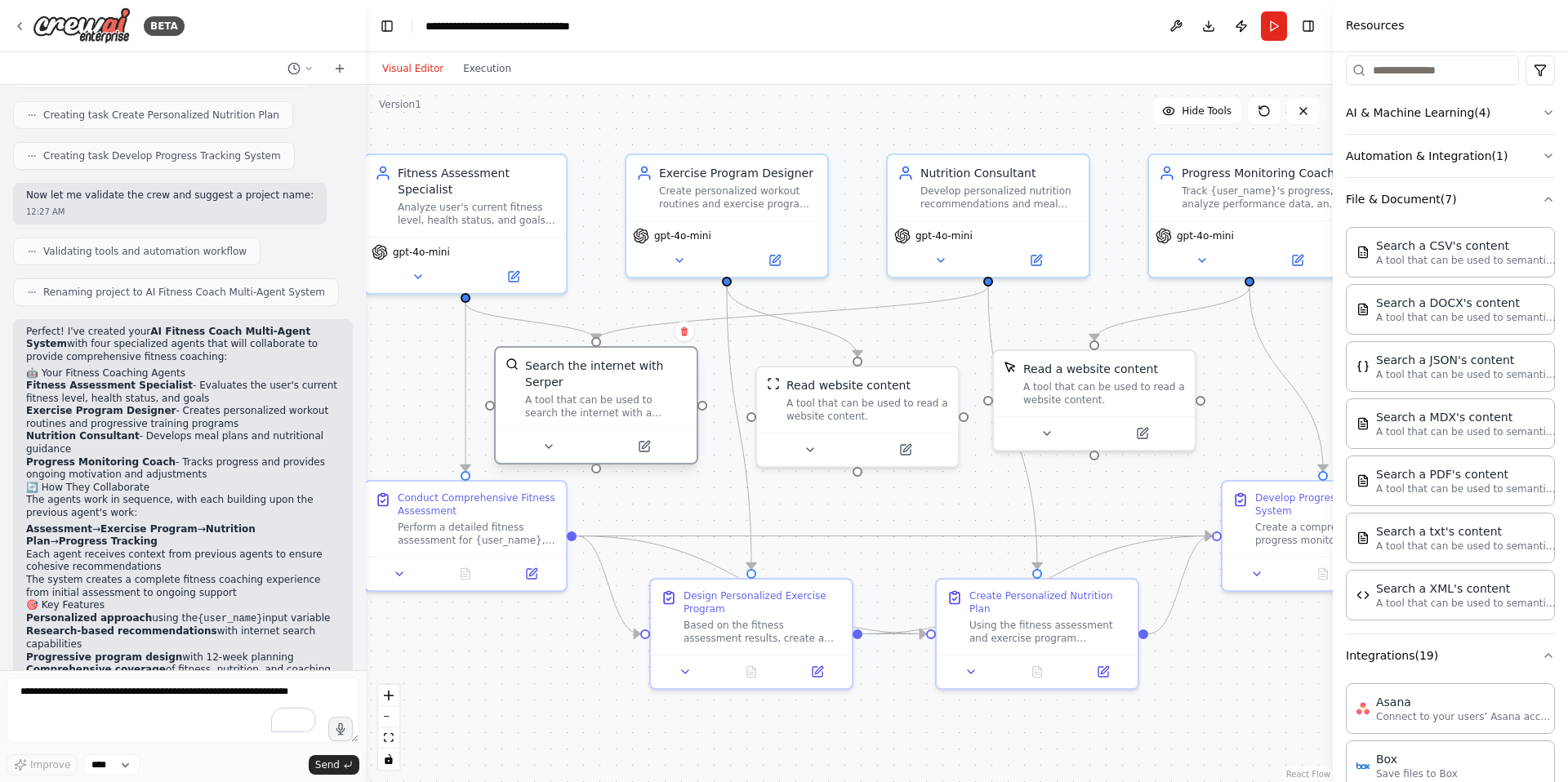
drag, startPoint x: 593, startPoint y: 397, endPoint x: 613, endPoint y: 392, distance: 20.6
click at [613, 392] on div "Search the internet with Serper A tool that can be used to search the internet …" at bounding box center [606, 388] width 162 height 62
drag, startPoint x: 467, startPoint y: 533, endPoint x: 486, endPoint y: 551, distance: 26.2
click at [486, 551] on div "Perform a detailed fitness assessment for {user_name}, including current fitnes…" at bounding box center [493, 546] width 158 height 26
click at [552, 450] on icon at bounding box center [548, 446] width 13 height 13
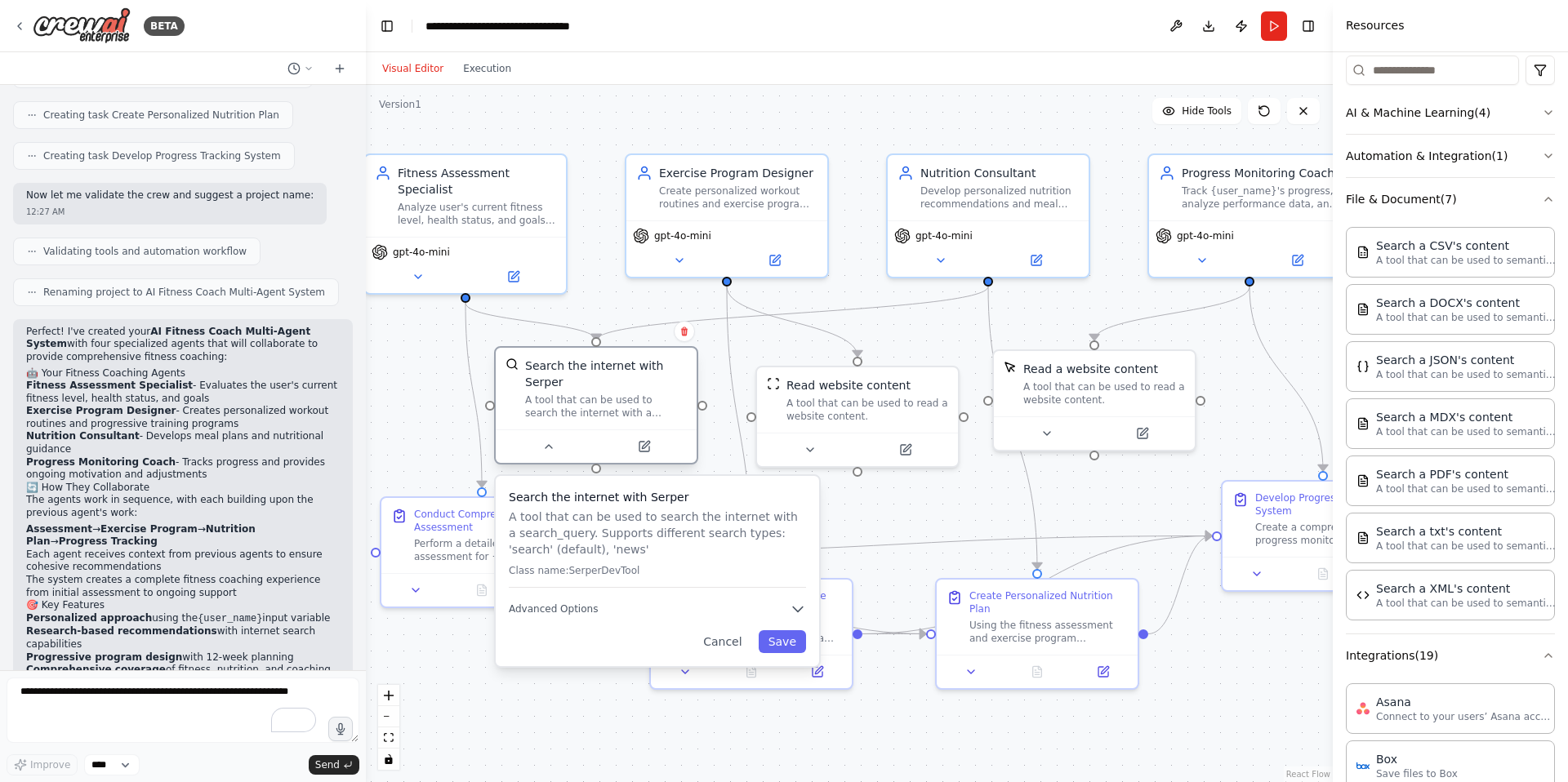
click at [552, 456] on div at bounding box center [596, 446] width 201 height 33
click at [548, 445] on icon at bounding box center [548, 447] width 6 height 4
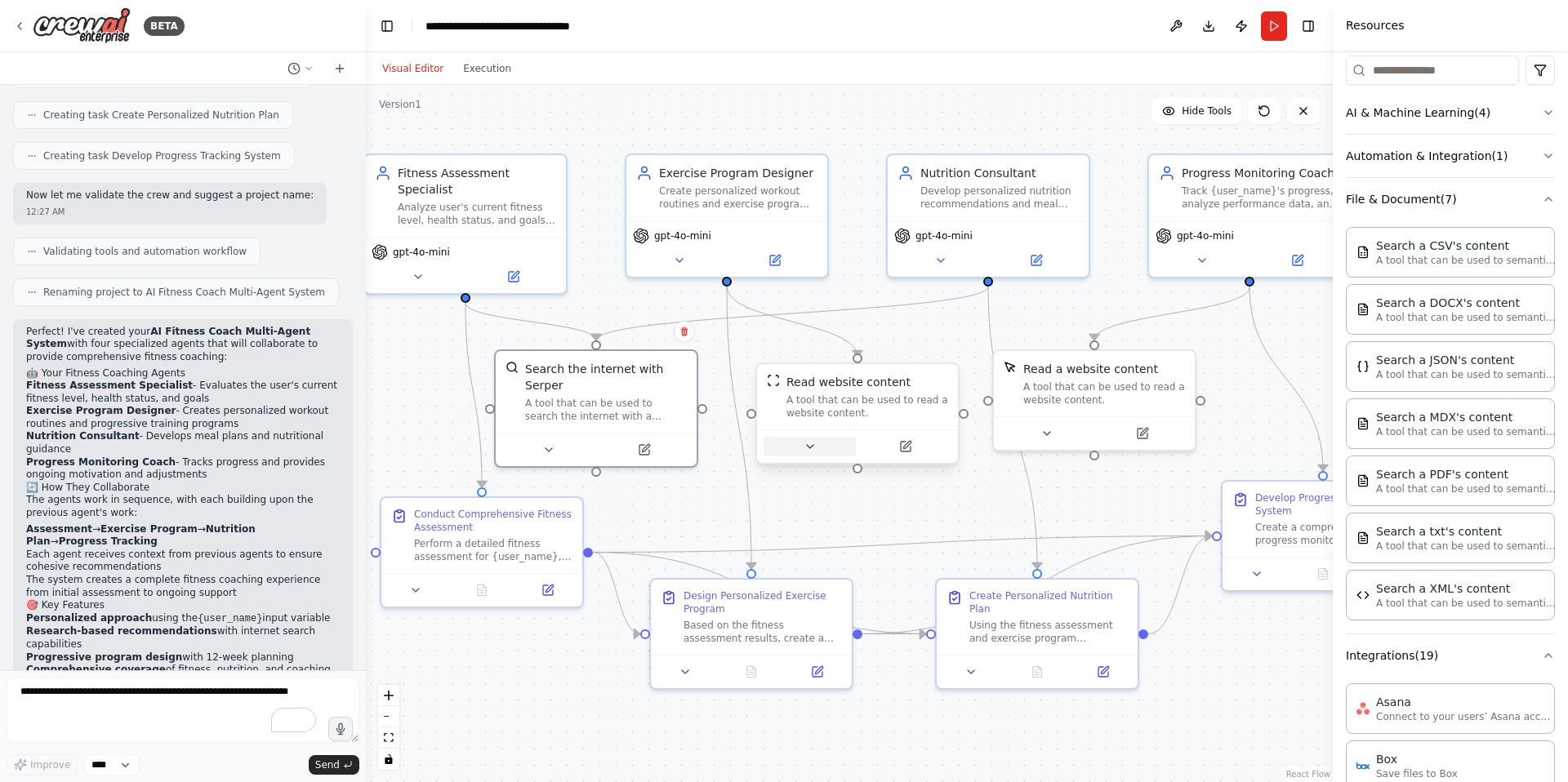
click at [804, 437] on button at bounding box center [810, 446] width 92 height 19
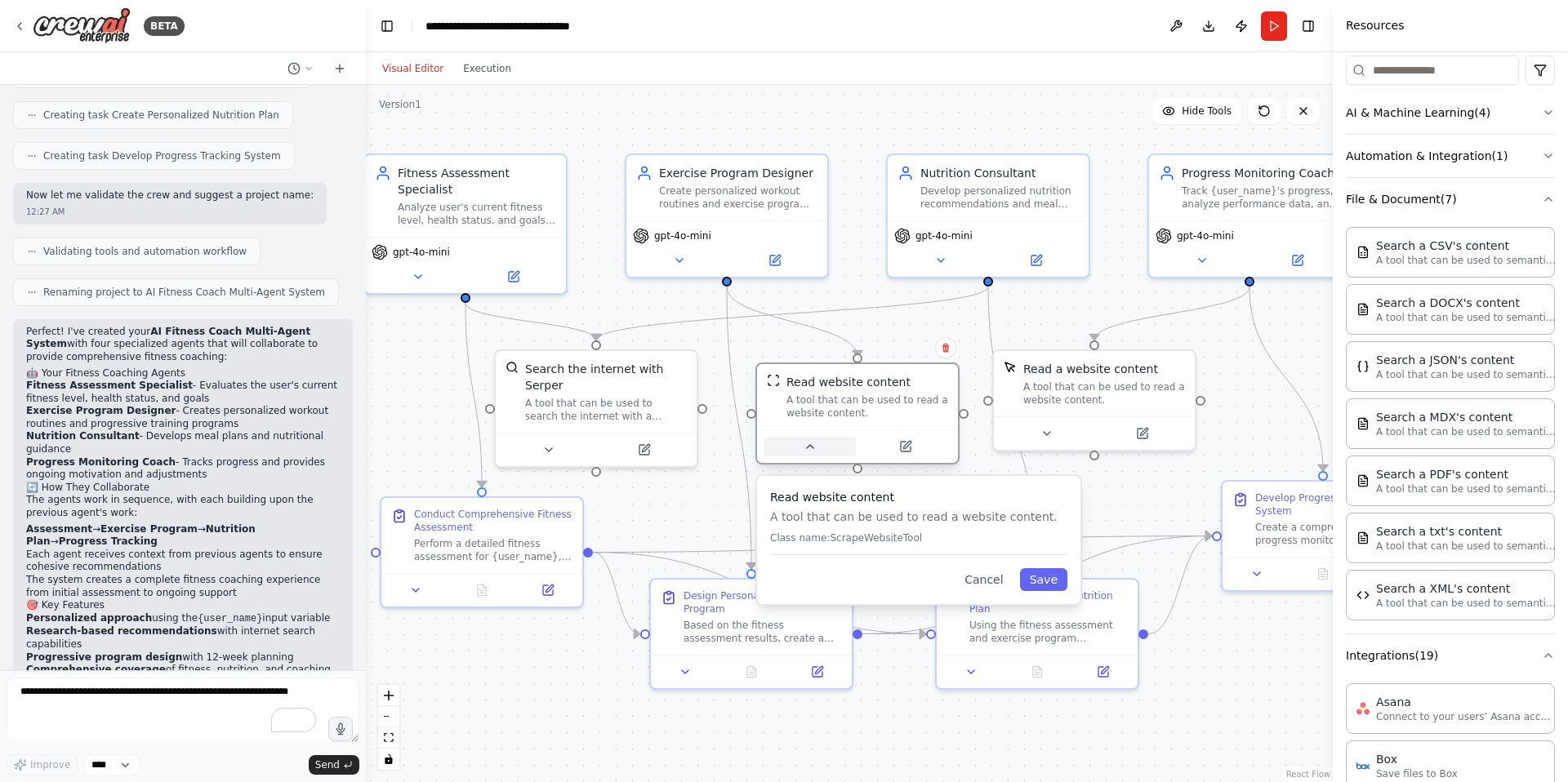
click at [805, 440] on icon at bounding box center [810, 446] width 13 height 13
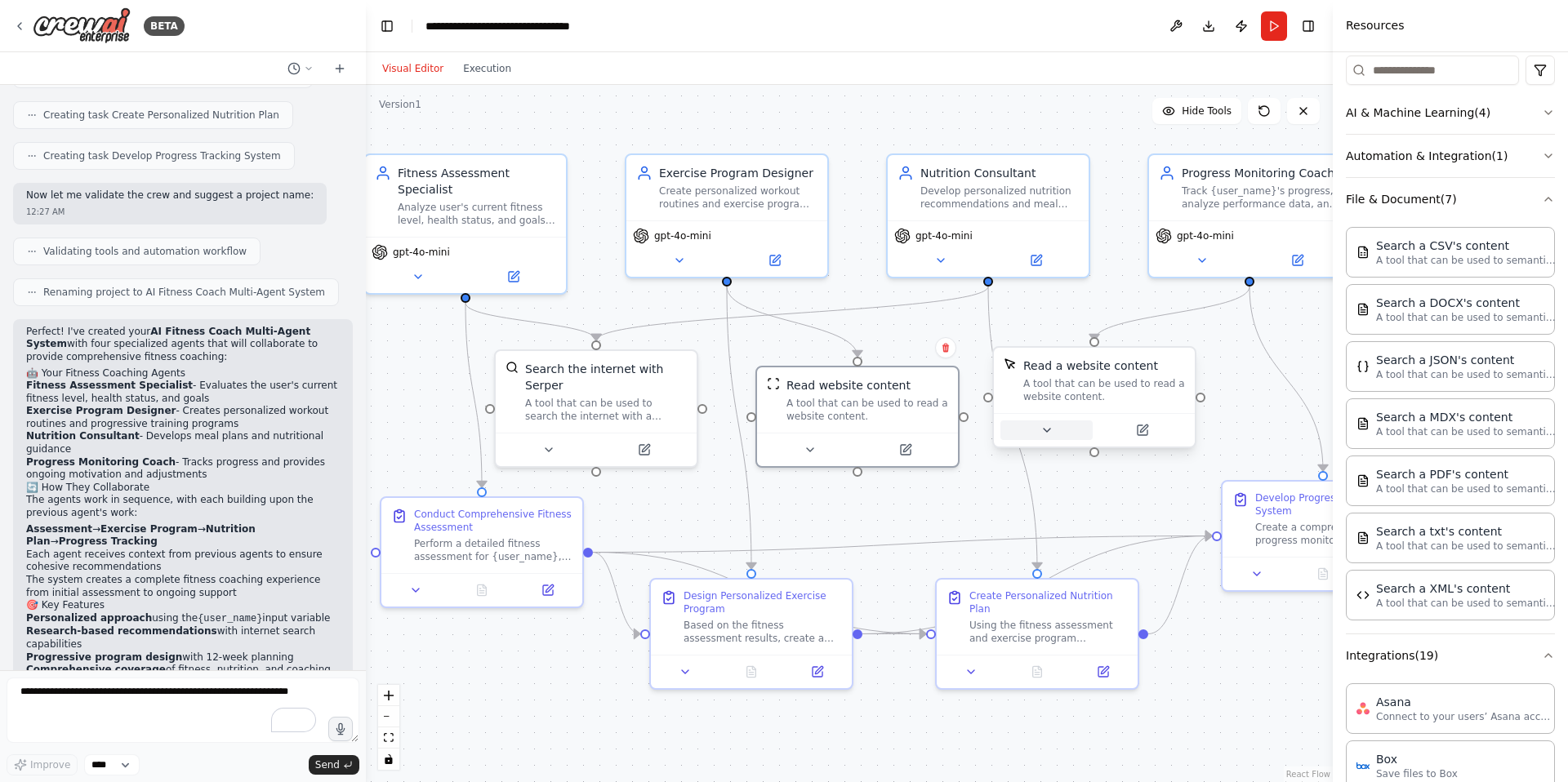
click at [1046, 433] on icon at bounding box center [1046, 431] width 13 height 13
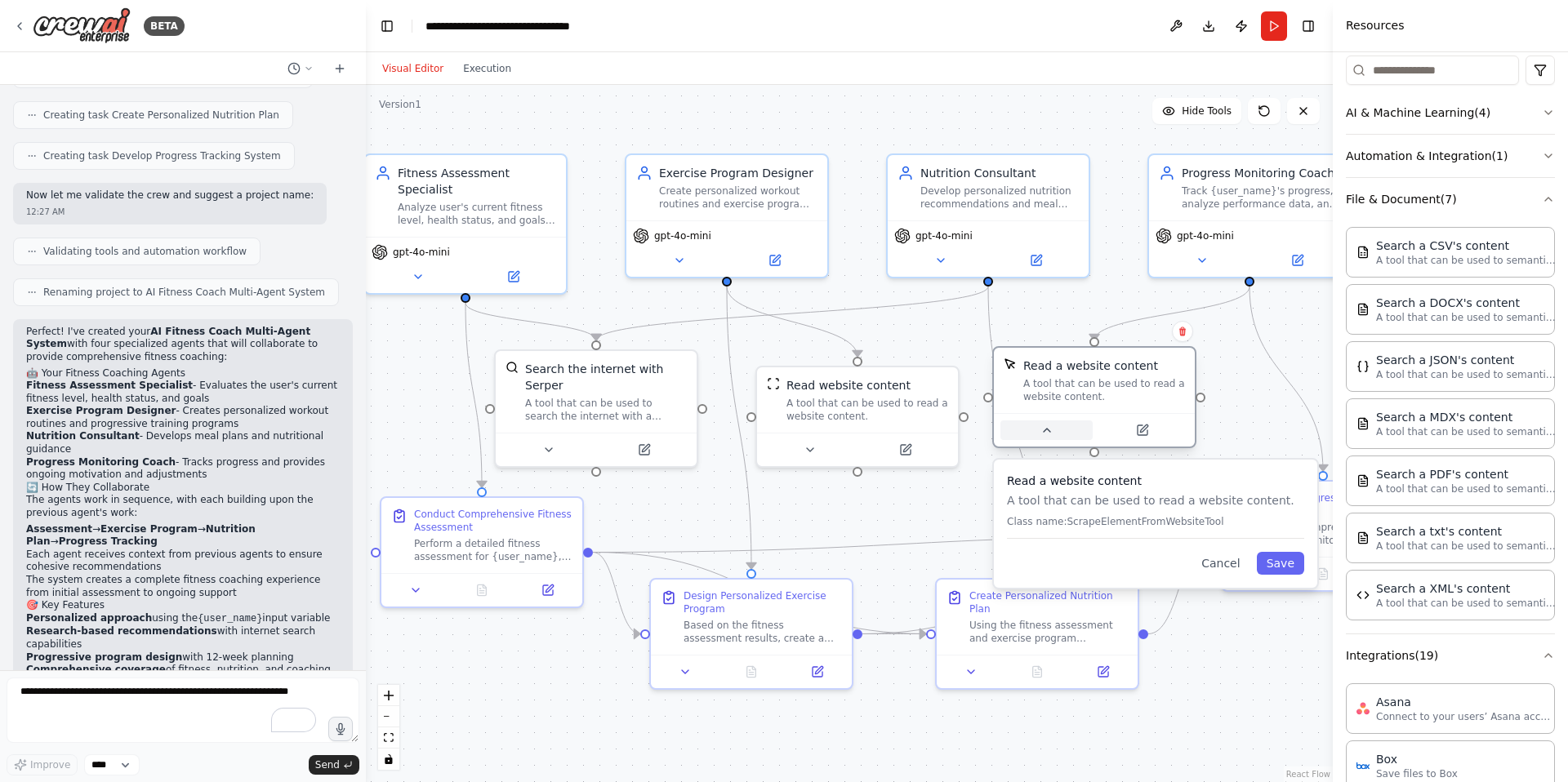
click at [1047, 433] on button at bounding box center [1046, 430] width 92 height 19
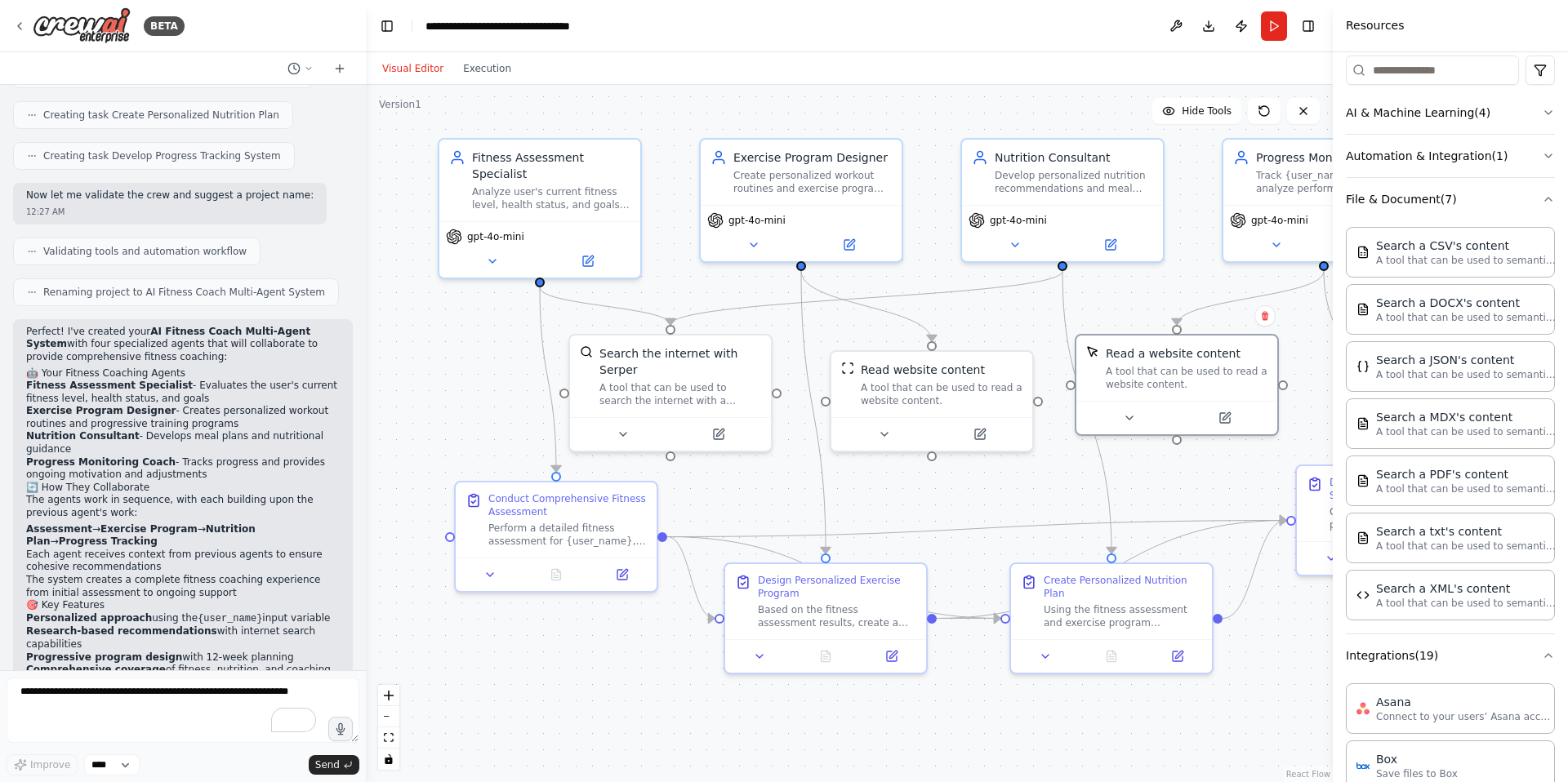
drag, startPoint x: 1139, startPoint y: 505, endPoint x: 1214, endPoint y: 489, distance: 76.7
click at [1214, 489] on div ".deletable-edge-delete-btn { width: 20px; height: 20px; border: 0px solid #ffff…" at bounding box center [849, 433] width 967 height 697
click at [155, 707] on textarea "To enrich screen reader interactions, please activate Accessibility in Grammarl…" at bounding box center [182, 709] width 352 height 65
type textarea "**********"
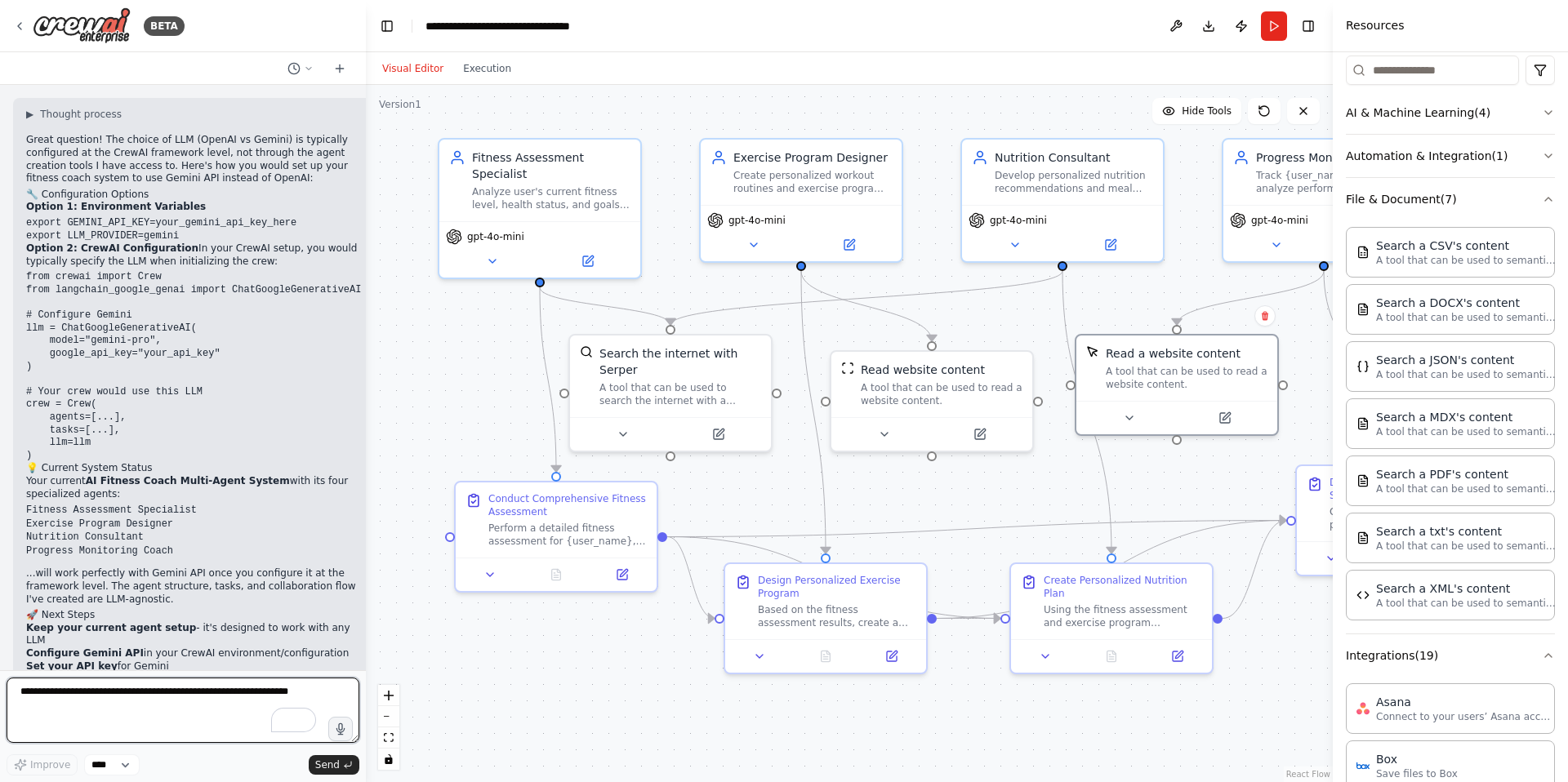
scroll to position [1690, 0]
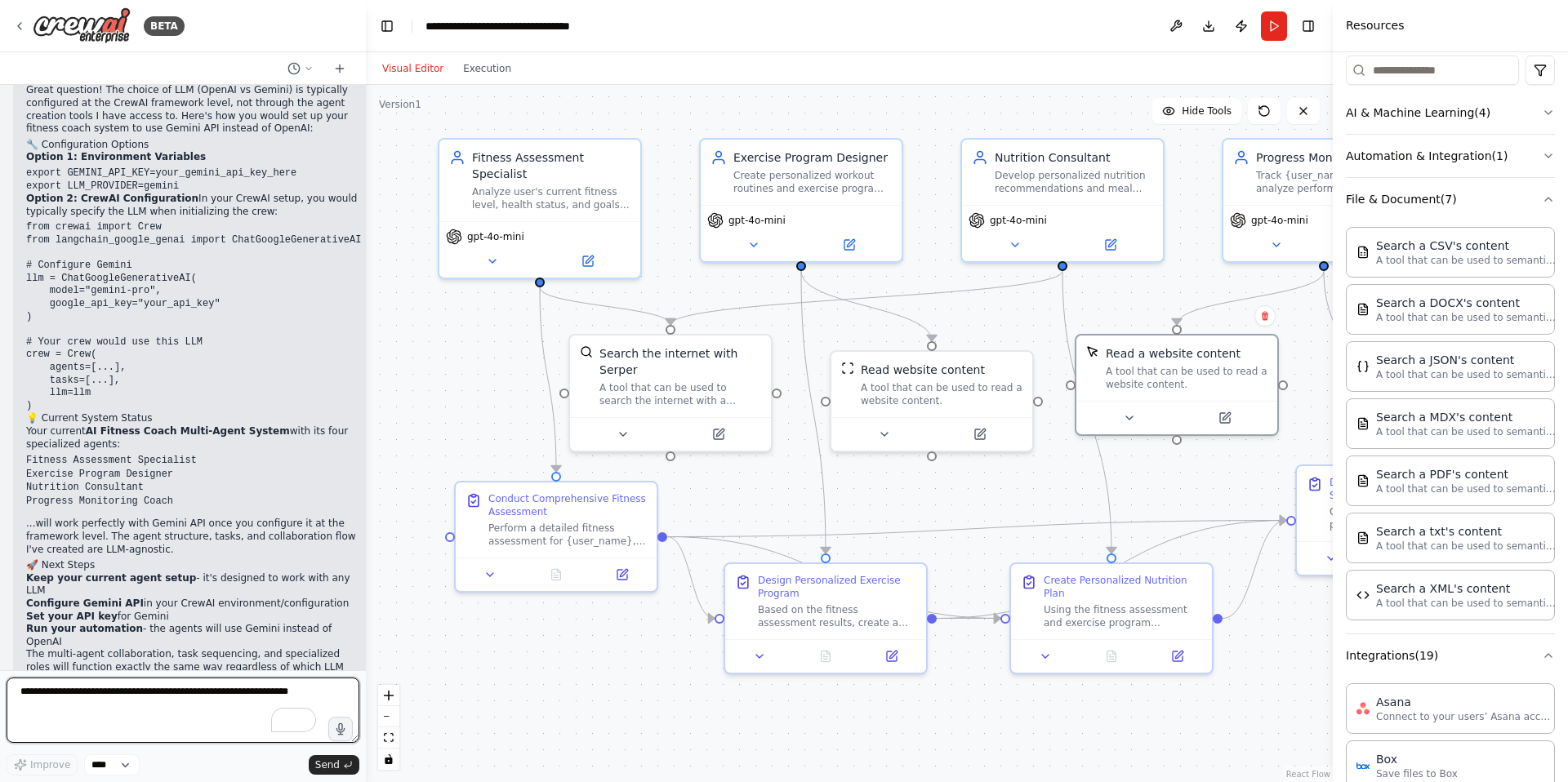
click at [68, 688] on textarea "To enrich screen reader interactions, please activate Accessibility in Grammarl…" at bounding box center [182, 709] width 352 height 65
type textarea "**********"
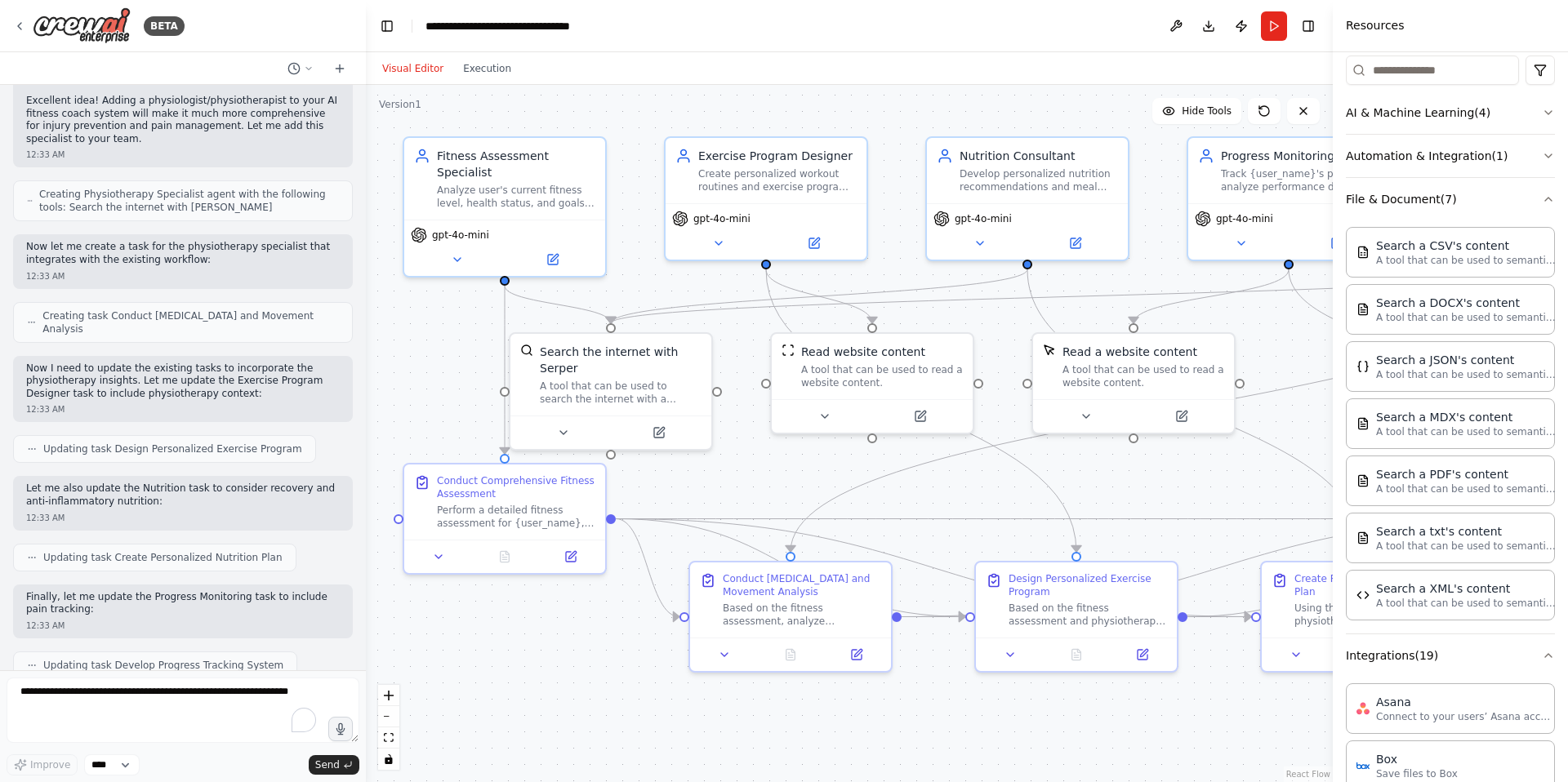
scroll to position [2527, 0]
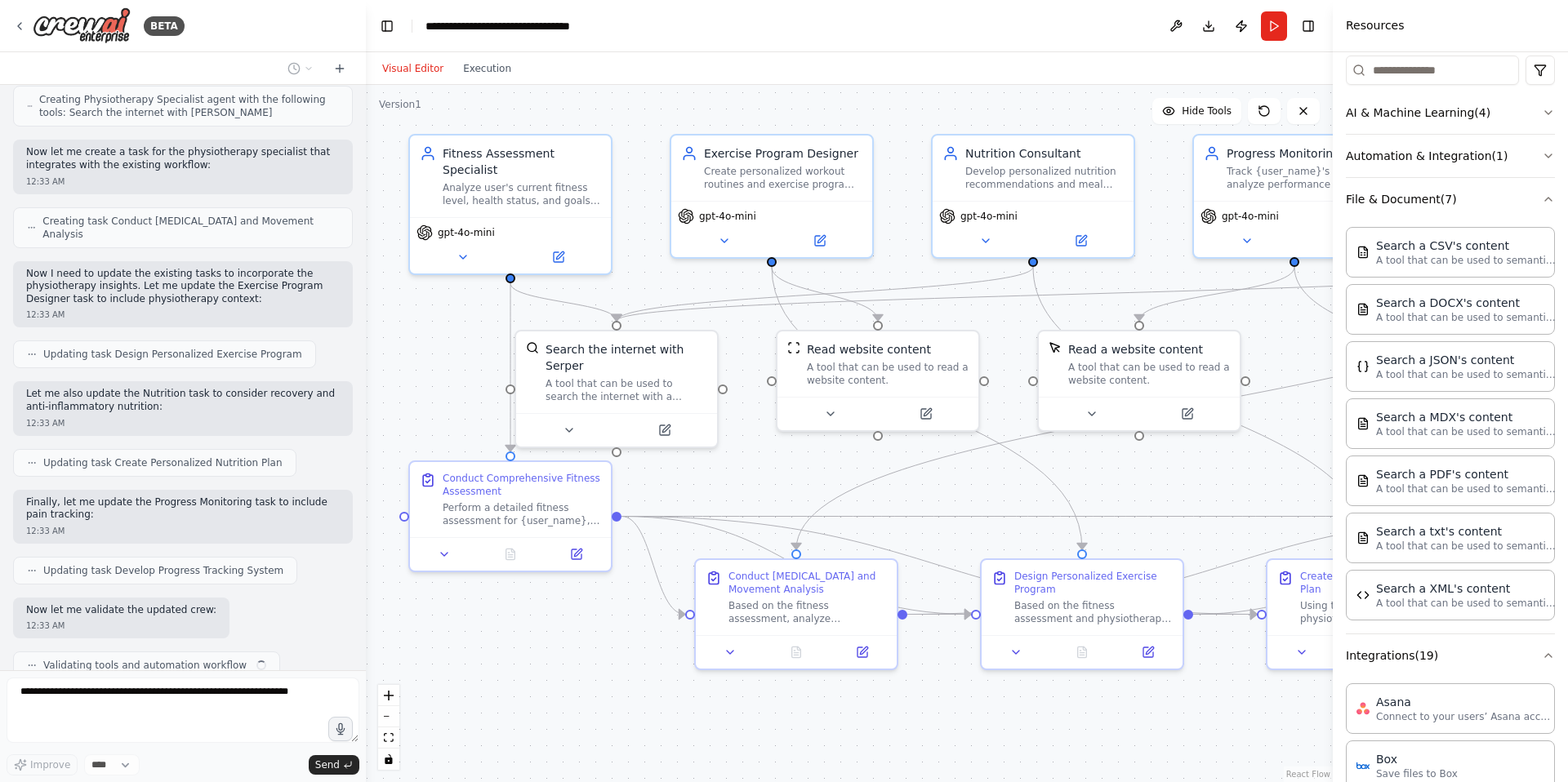
drag, startPoint x: 1254, startPoint y: 490, endPoint x: 1225, endPoint y: 488, distance: 29.1
click at [1225, 488] on div ".deletable-edge-delete-btn { width: 20px; height: 20px; border: 0px solid #ffff…" at bounding box center [849, 433] width 967 height 697
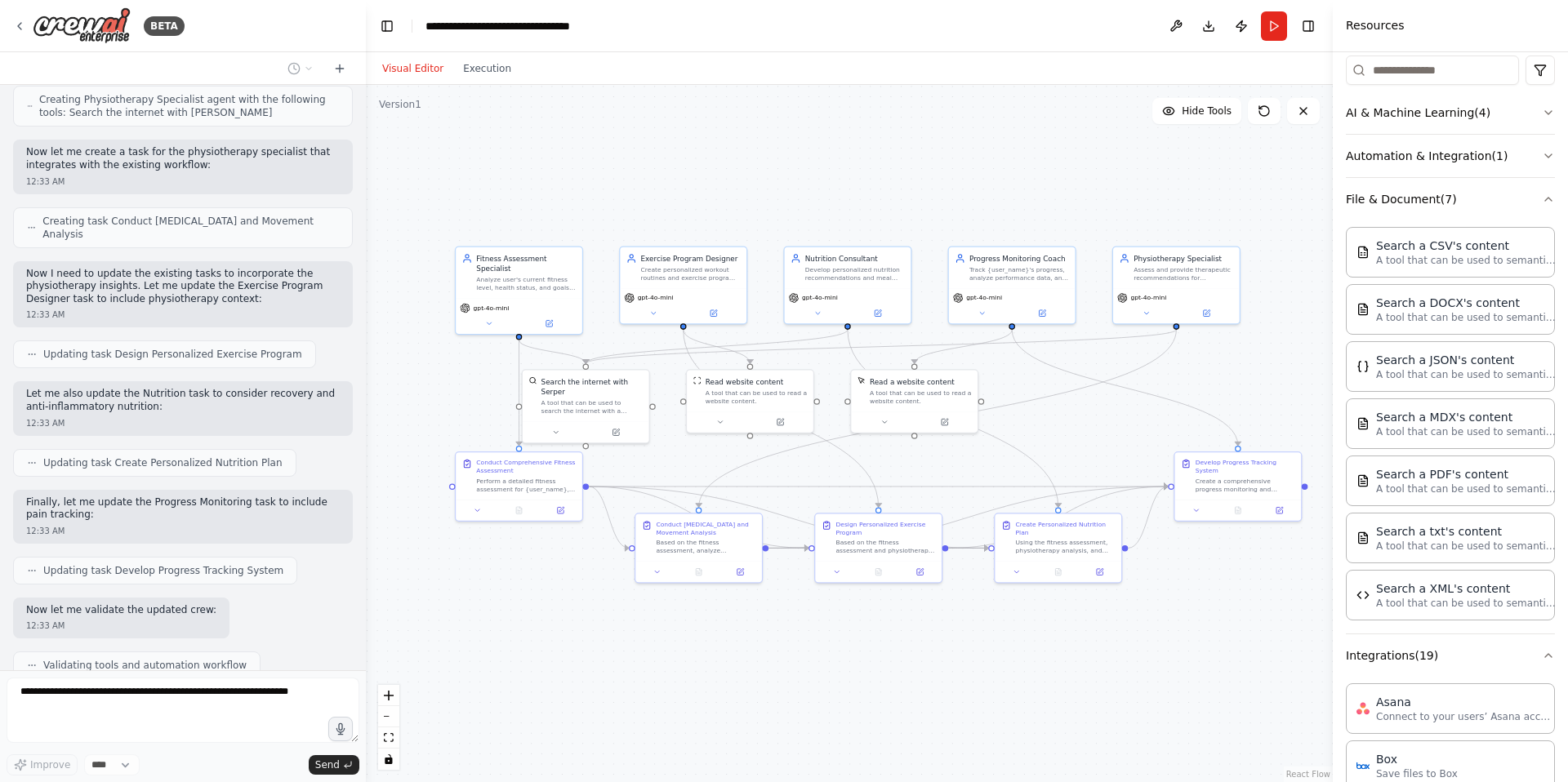
drag, startPoint x: 1105, startPoint y: 480, endPoint x: 913, endPoint y: 459, distance: 193.1
click at [913, 459] on div ".deletable-edge-delete-btn { width: 20px; height: 20px; border: 0px solid #ffff…" at bounding box center [849, 433] width 967 height 697
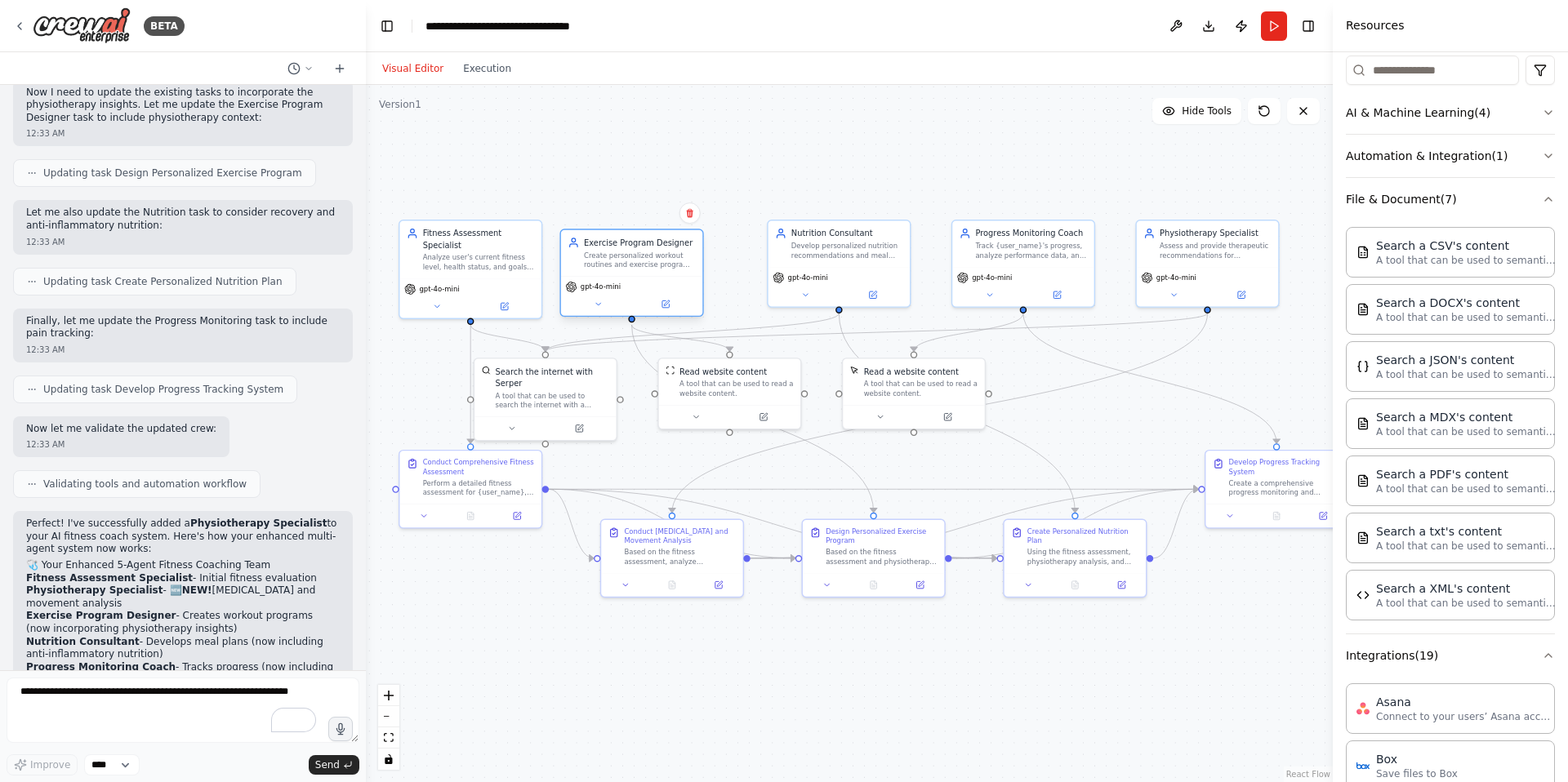
drag, startPoint x: 683, startPoint y: 263, endPoint x: 662, endPoint y: 270, distance: 22.1
click at [662, 270] on div "Exercise Program Designer Create personalized workout routines and exercise pro…" at bounding box center [632, 253] width 142 height 46
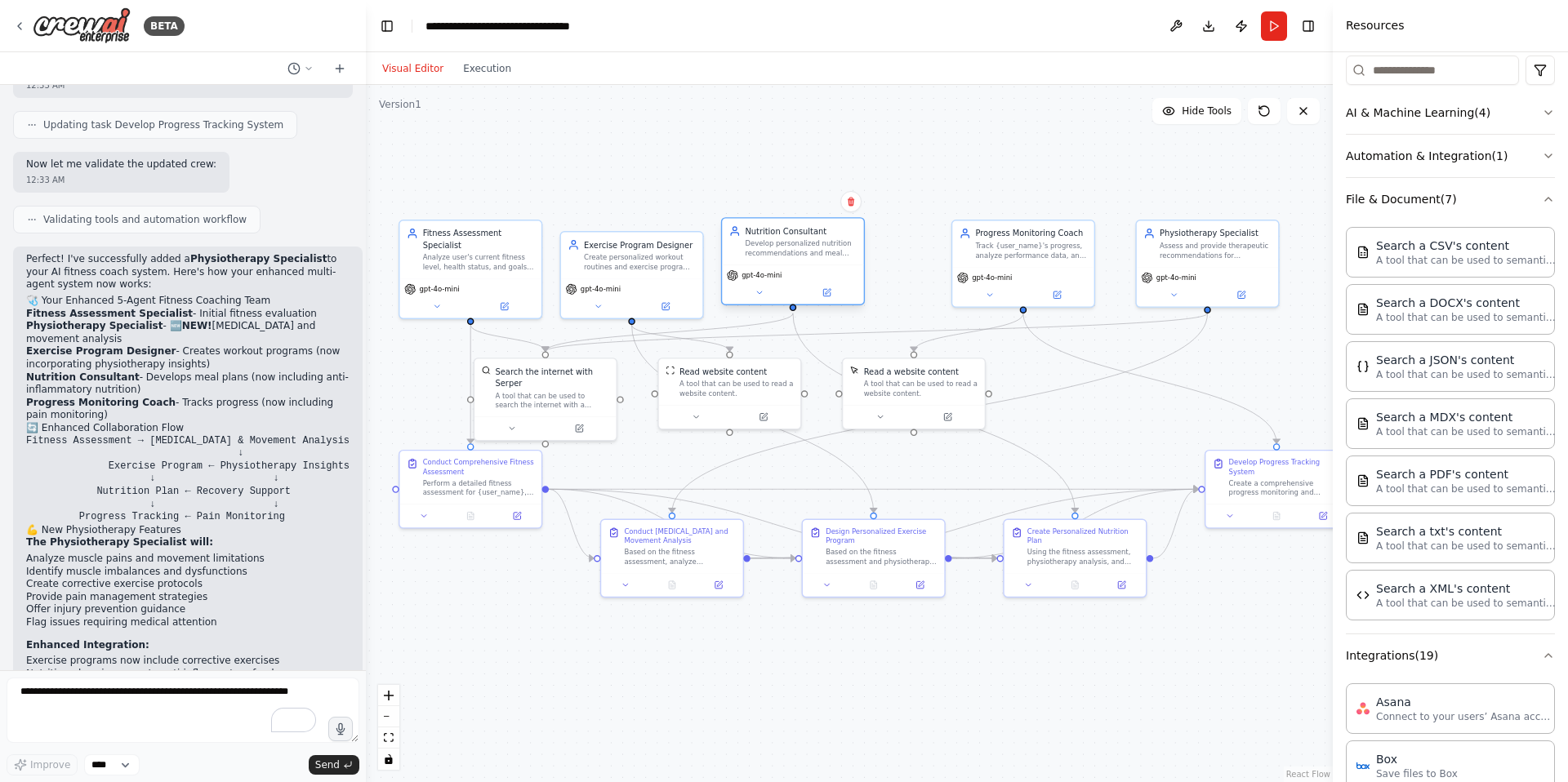
drag, startPoint x: 817, startPoint y: 264, endPoint x: 767, endPoint y: 270, distance: 50.4
click at [767, 270] on div "gpt-4o-mini" at bounding box center [792, 283] width 142 height 40
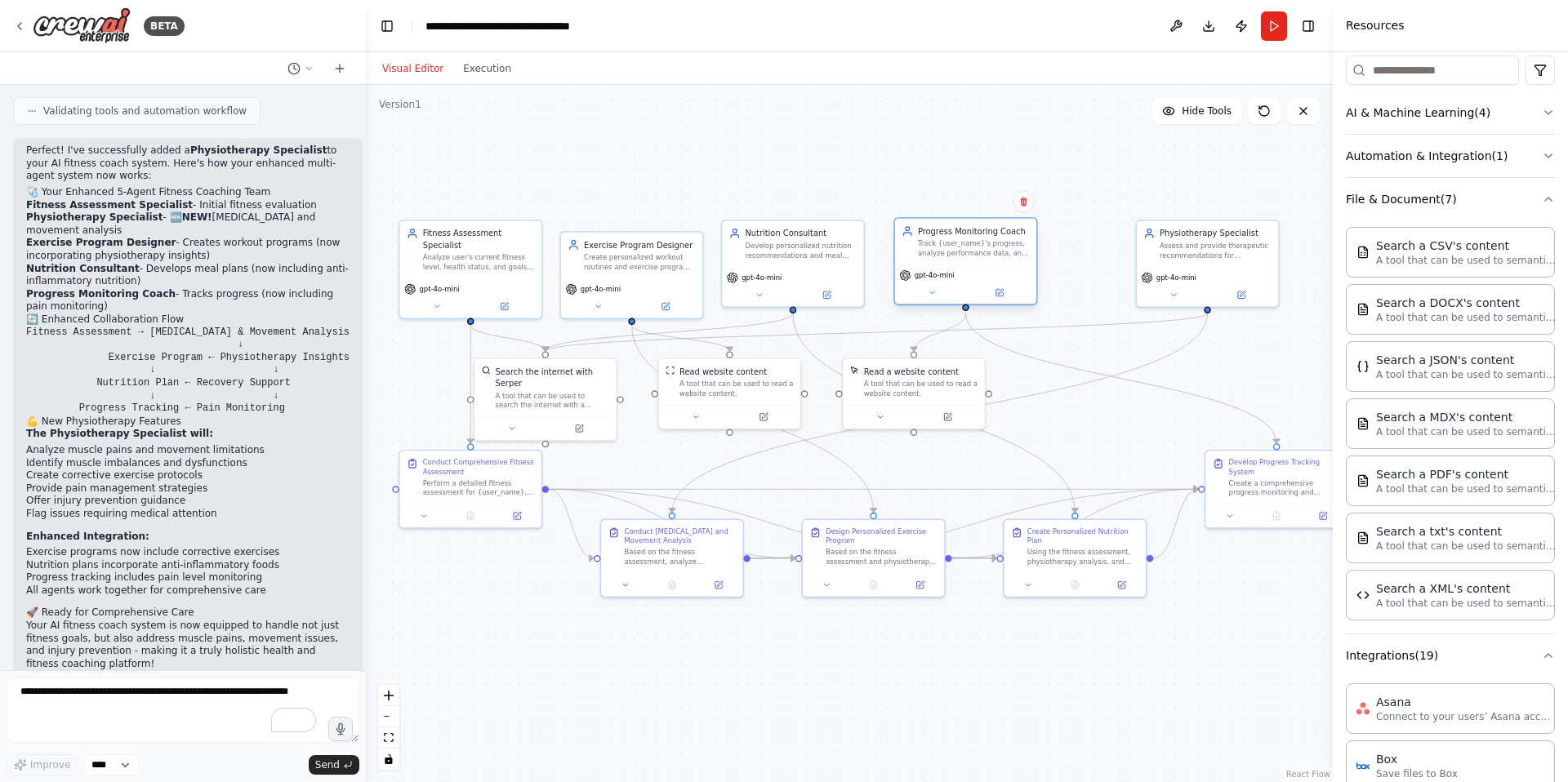
scroll to position [3094, 0]
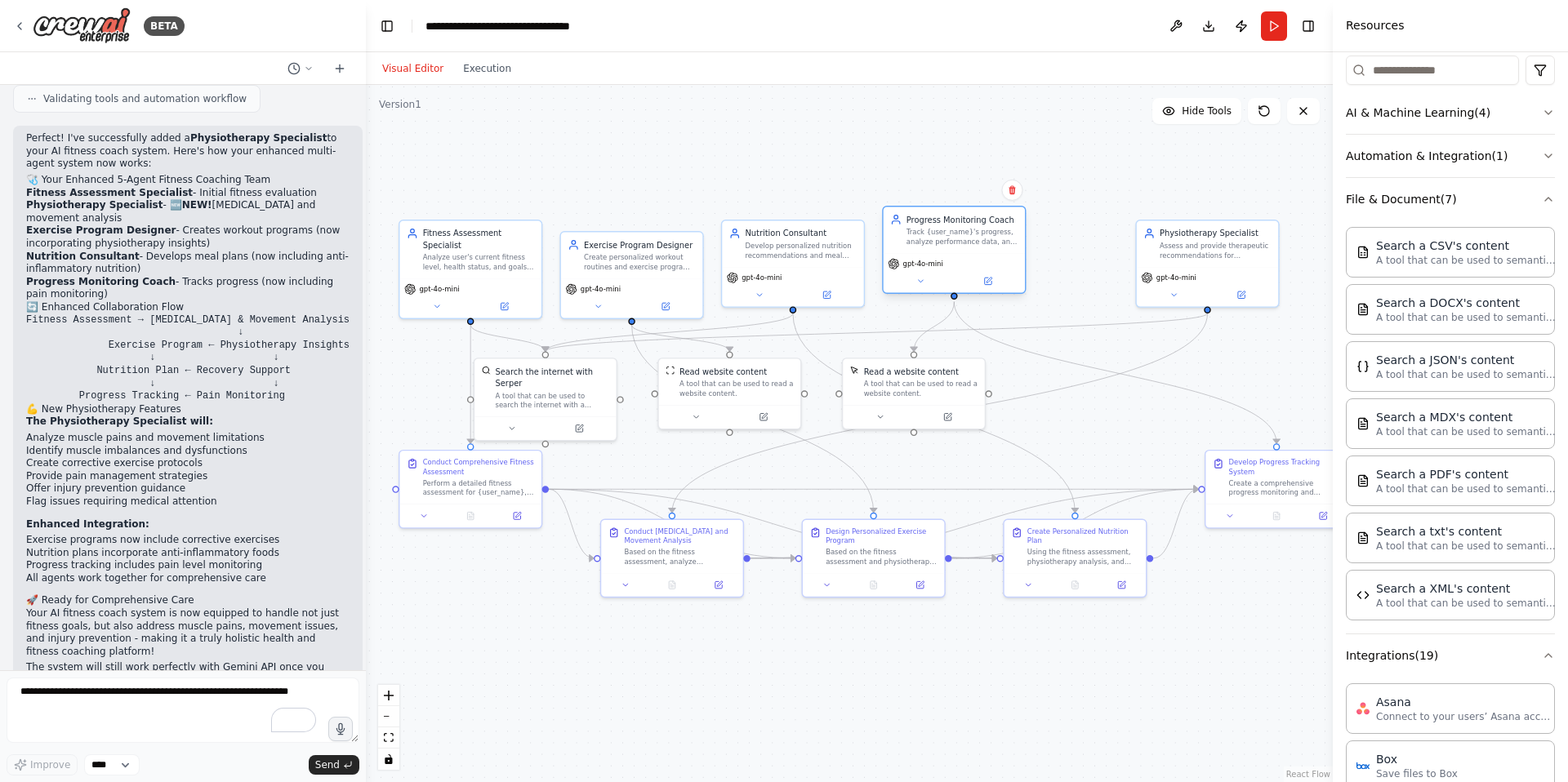
drag, startPoint x: 1012, startPoint y: 268, endPoint x: 939, endPoint y: 258, distance: 73.7
click at [939, 258] on div "gpt-4o-mini" at bounding box center [954, 272] width 142 height 40
drag, startPoint x: 1180, startPoint y: 278, endPoint x: 1083, endPoint y: 290, distance: 97.7
click at [1083, 290] on span "gpt-4o-mini" at bounding box center [1083, 287] width 40 height 9
drag, startPoint x: 1249, startPoint y: 489, endPoint x: 1176, endPoint y: 442, distance: 86.8
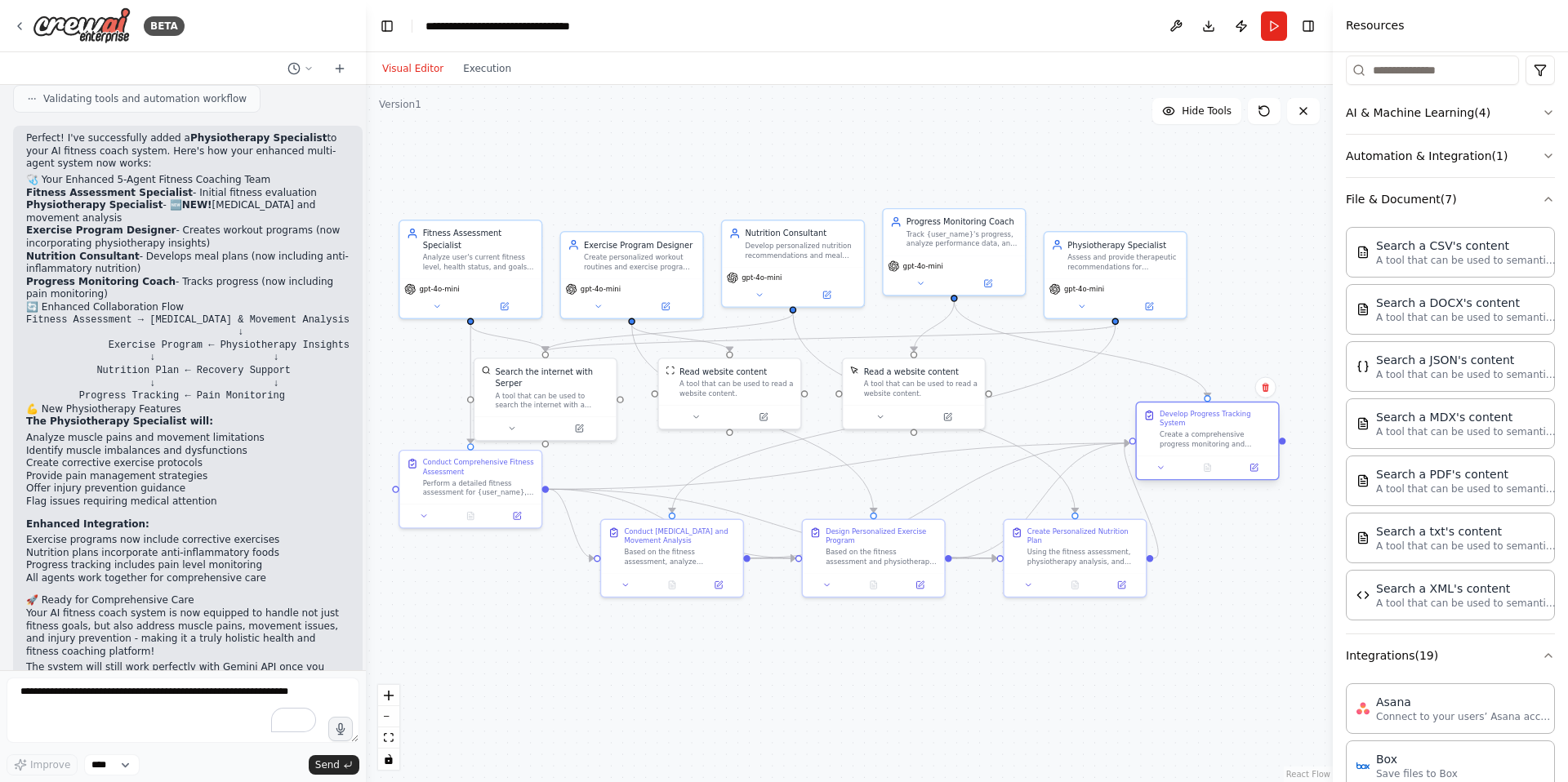
click at [1176, 442] on div "Create a comprehensive progress monitoring and coaching system for {user_name} …" at bounding box center [1216, 440] width 112 height 18
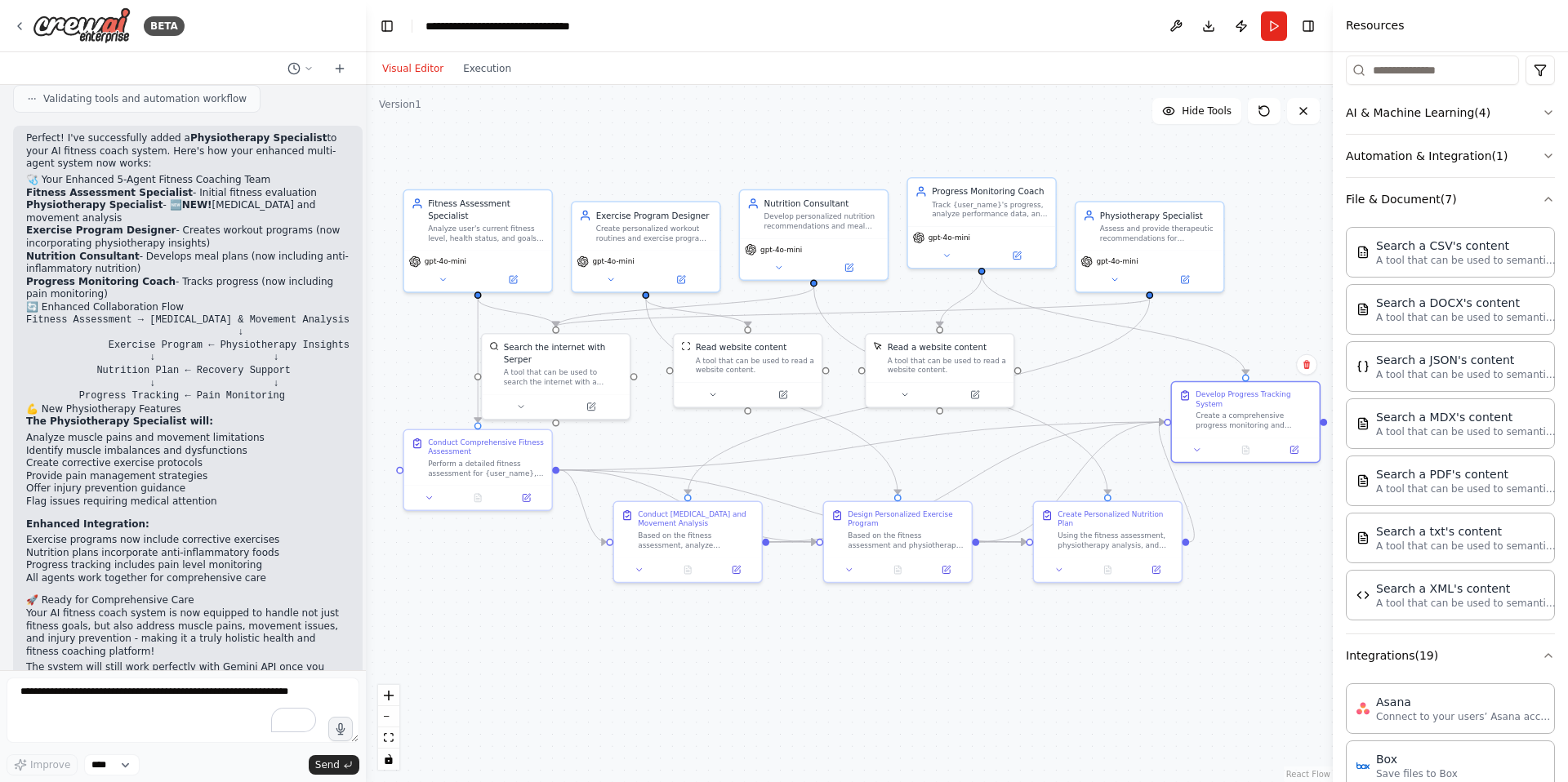
drag, startPoint x: 851, startPoint y: 324, endPoint x: 873, endPoint y: 296, distance: 35.6
click at [873, 296] on div ".deletable-edge-delete-btn { width: 20px; height: 20px; border: 0px solid #ffff…" at bounding box center [849, 433] width 967 height 697
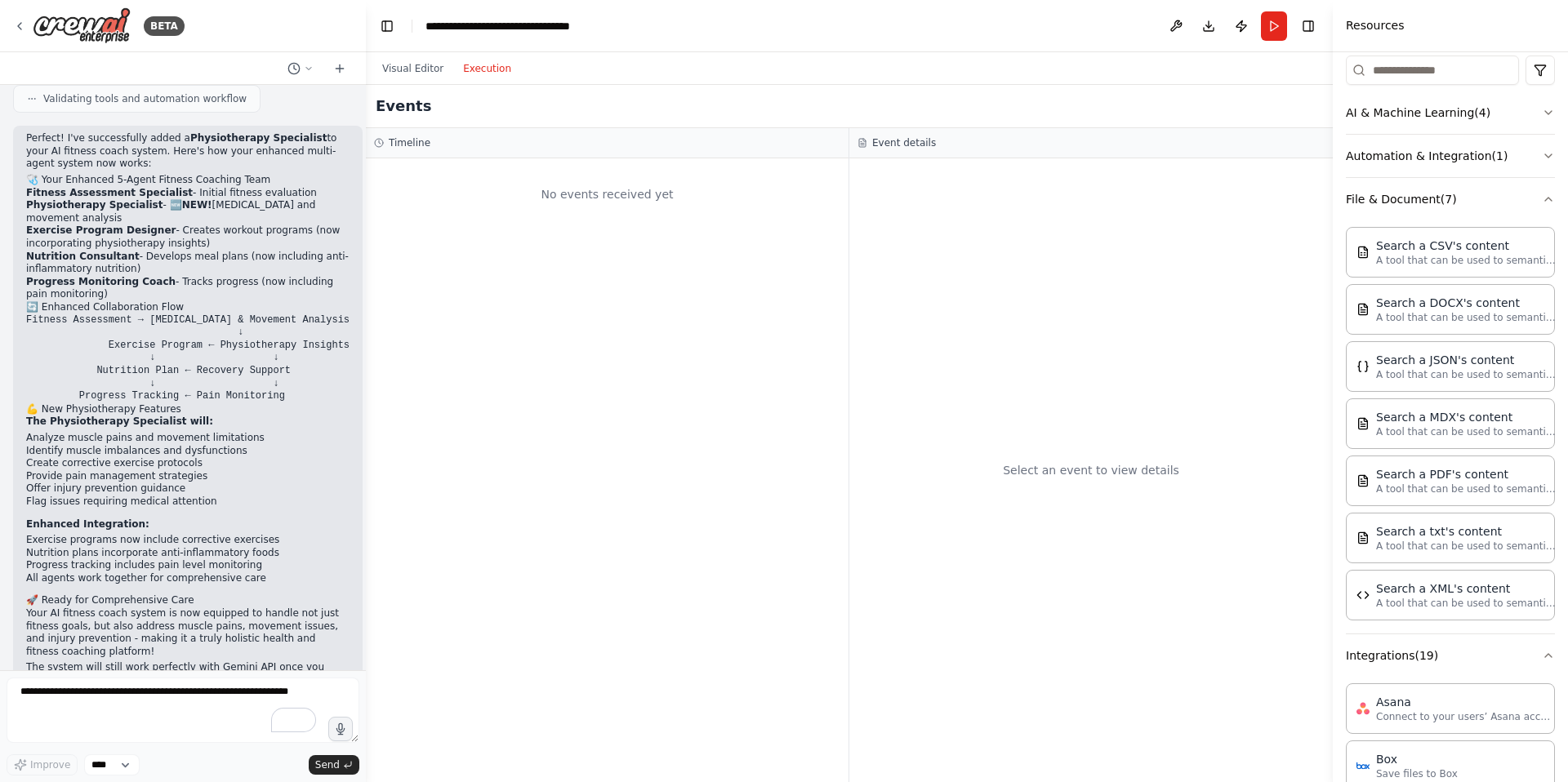
click at [467, 65] on button "Execution" at bounding box center [487, 68] width 68 height 19
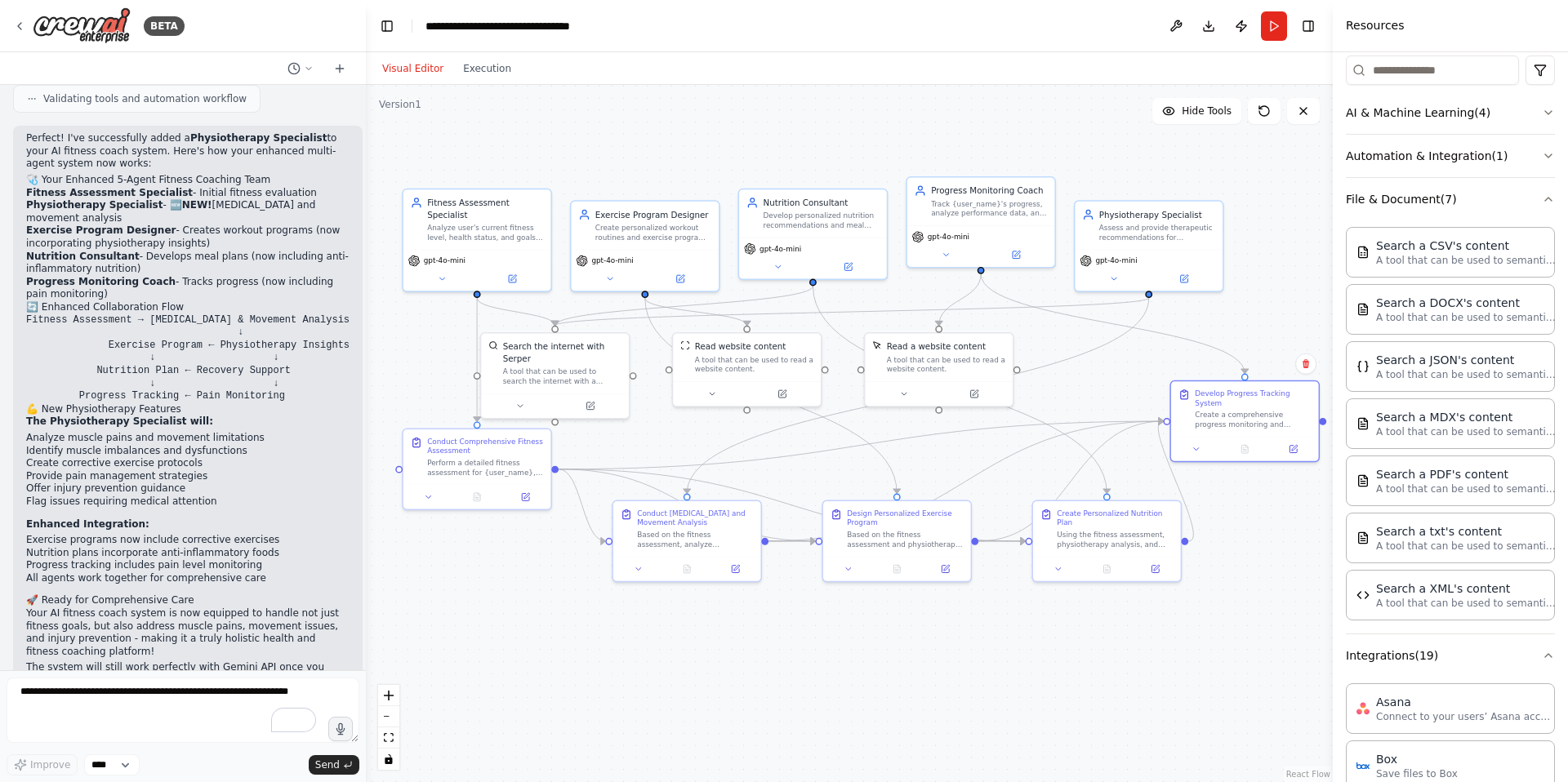
click at [394, 63] on button "Visual Editor" at bounding box center [413, 68] width 81 height 19
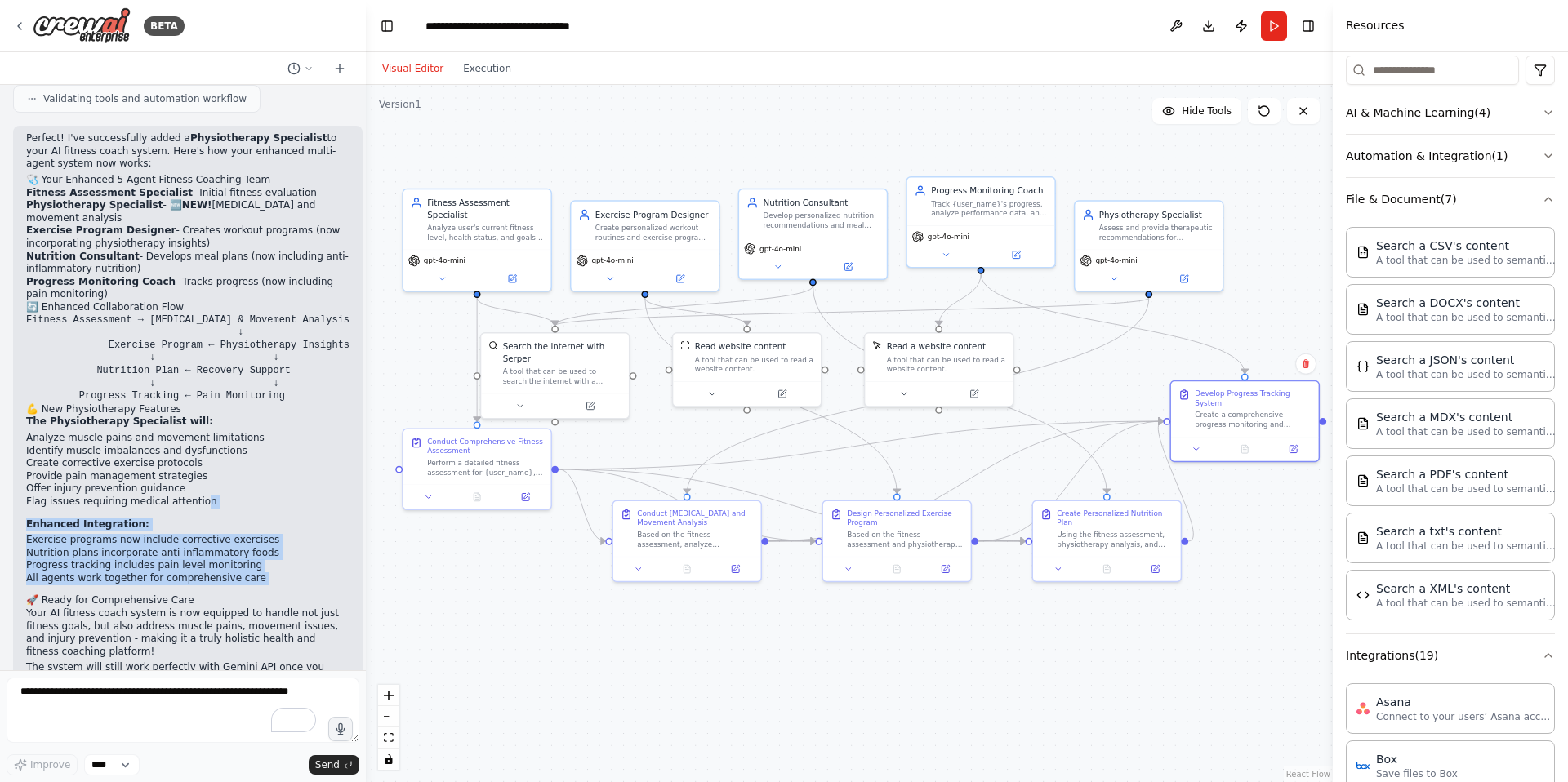
drag, startPoint x: 196, startPoint y: 434, endPoint x: 204, endPoint y: 511, distance: 77.4
click at [194, 522] on div "Perfect! I've successfully added a Physiotherapy Specialist to your AI fitness …" at bounding box center [187, 416] width 323 height 568
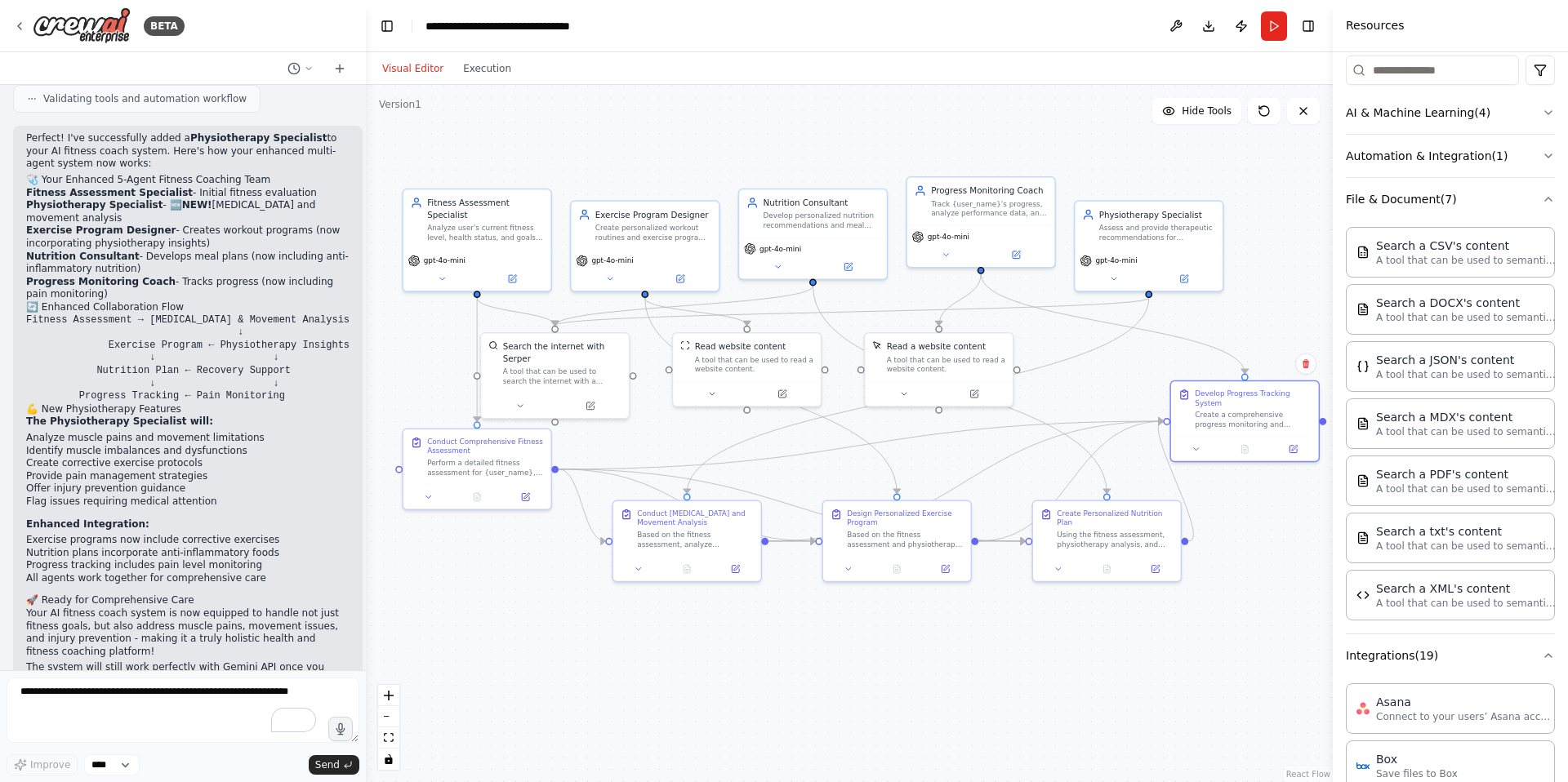
click at [295, 445] on div "Perfect! I've successfully added a Physiotherapy Specialist to your AI fitness …" at bounding box center [187, 416] width 323 height 568
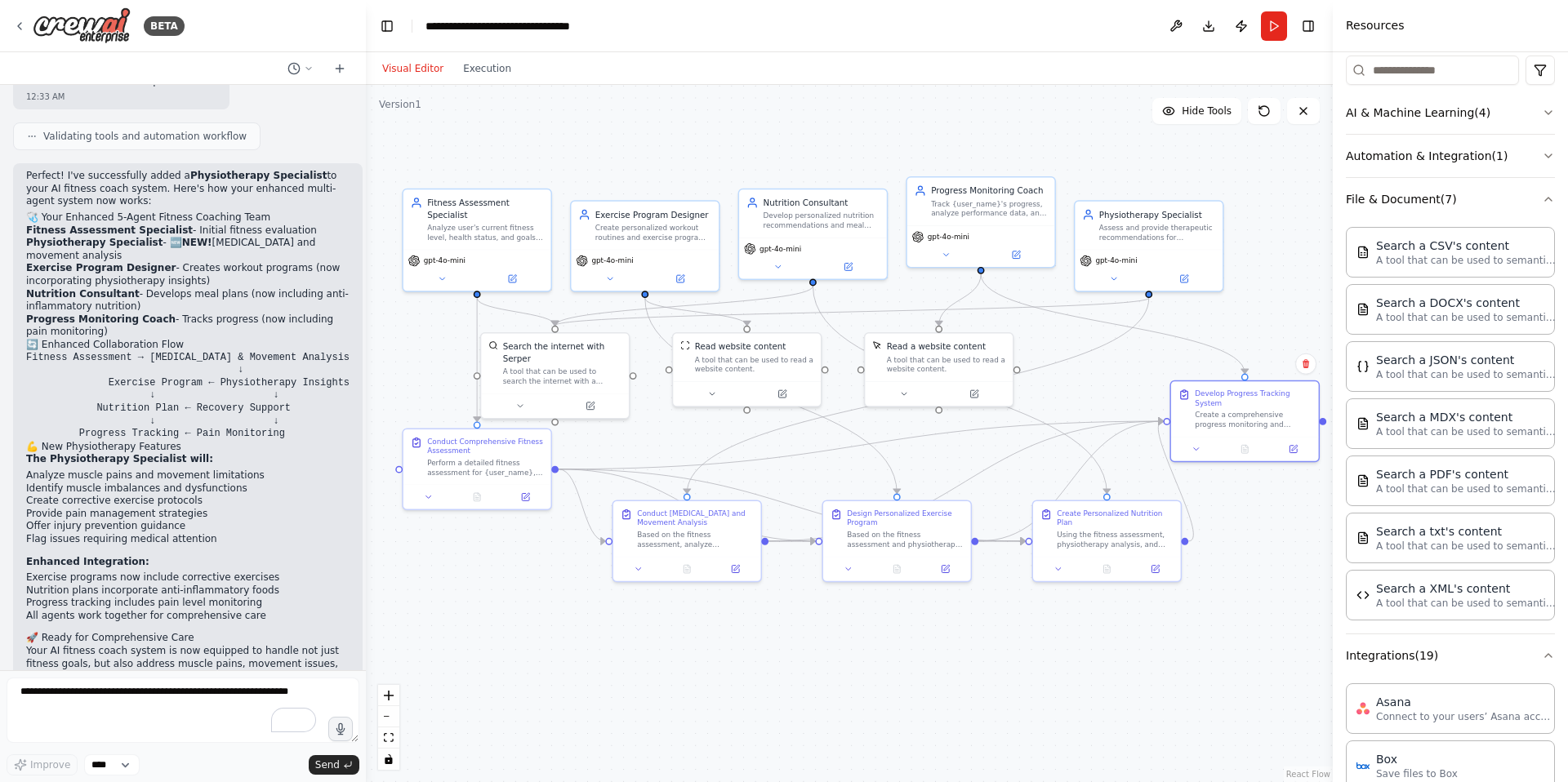
scroll to position [3072, 0]
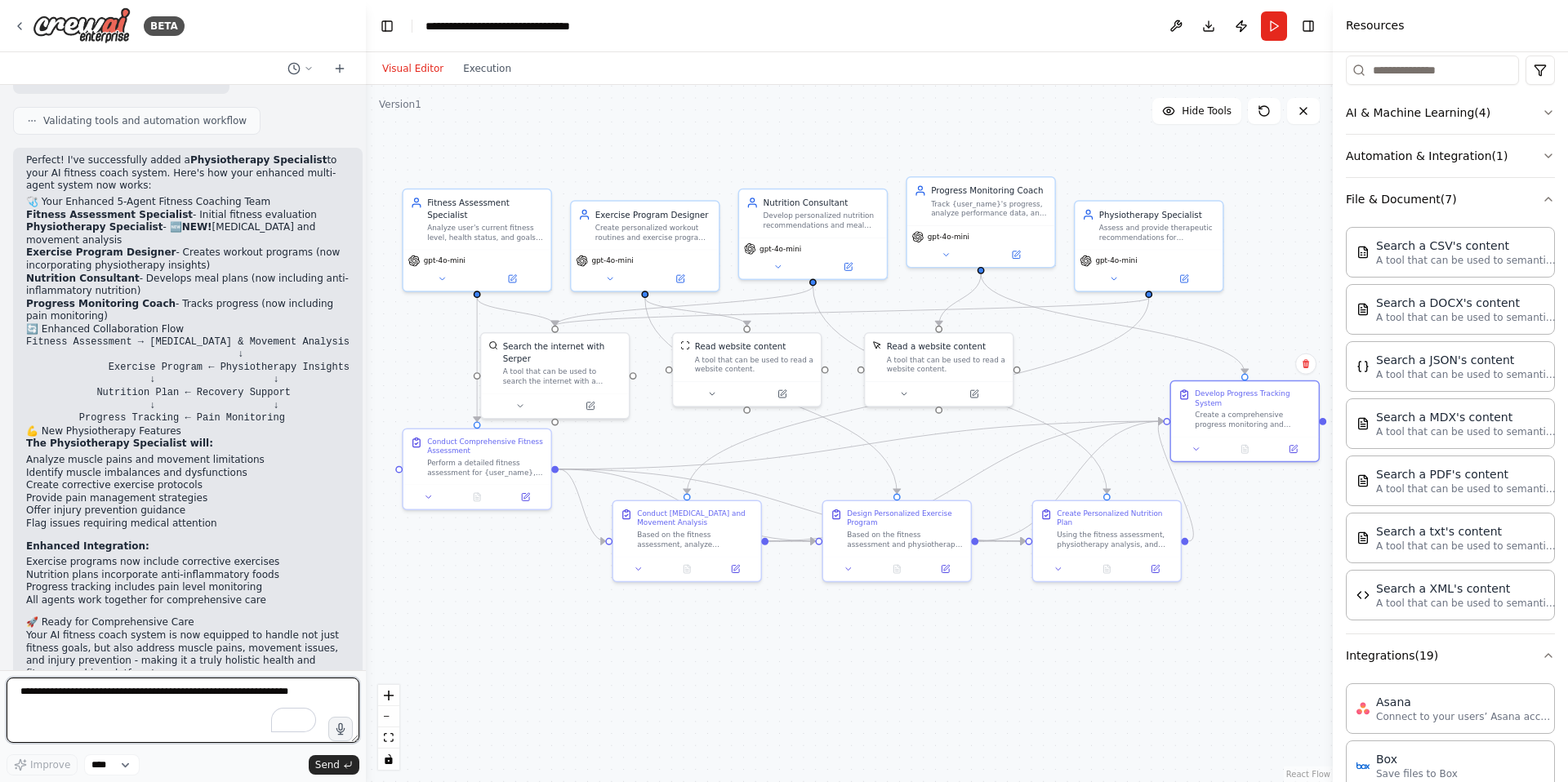
click at [113, 689] on textarea "To enrich screen reader interactions, please activate Accessibility in Grammarl…" at bounding box center [182, 709] width 352 height 65
type textarea "**********"
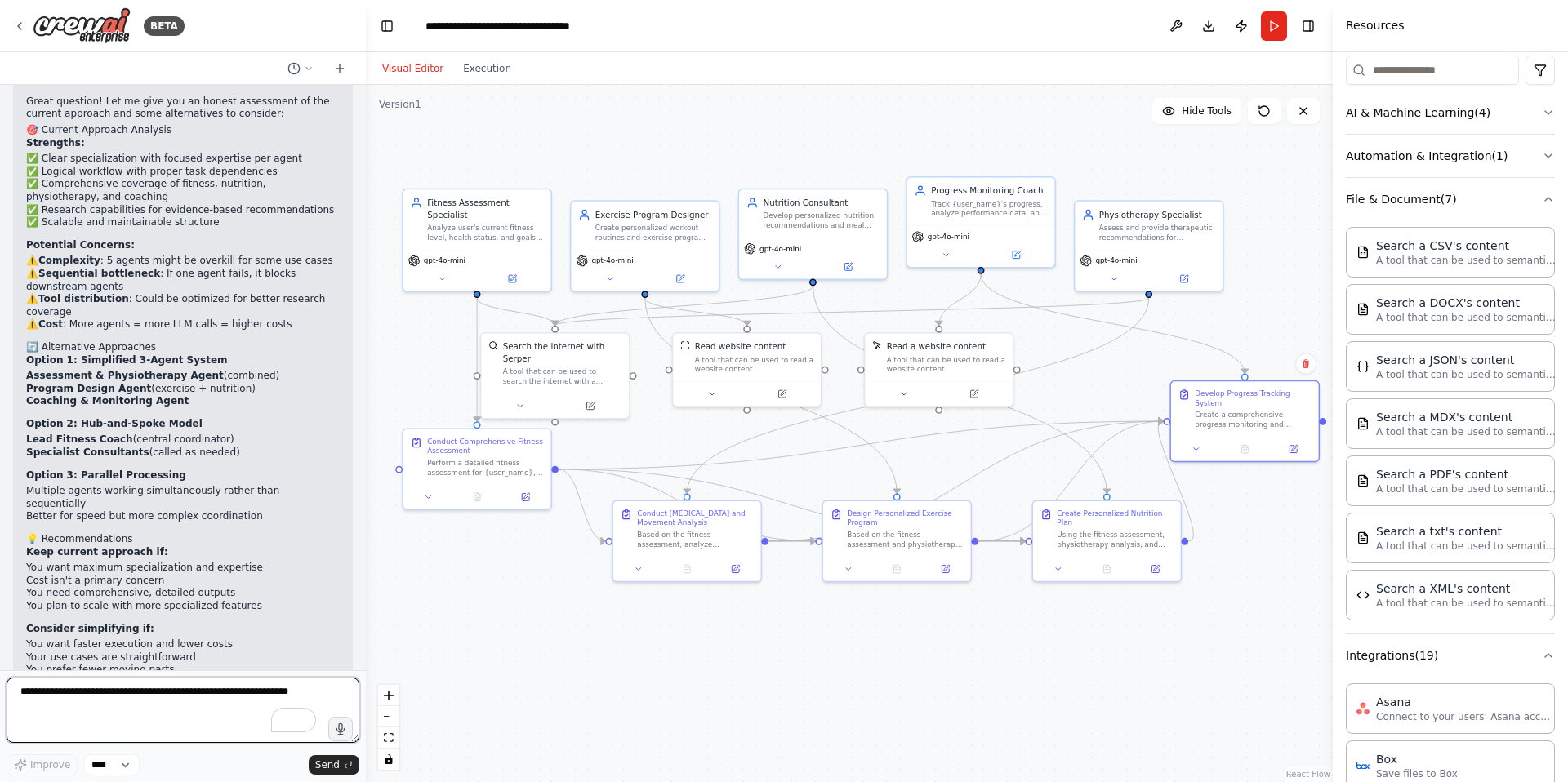
scroll to position [3836, 0]
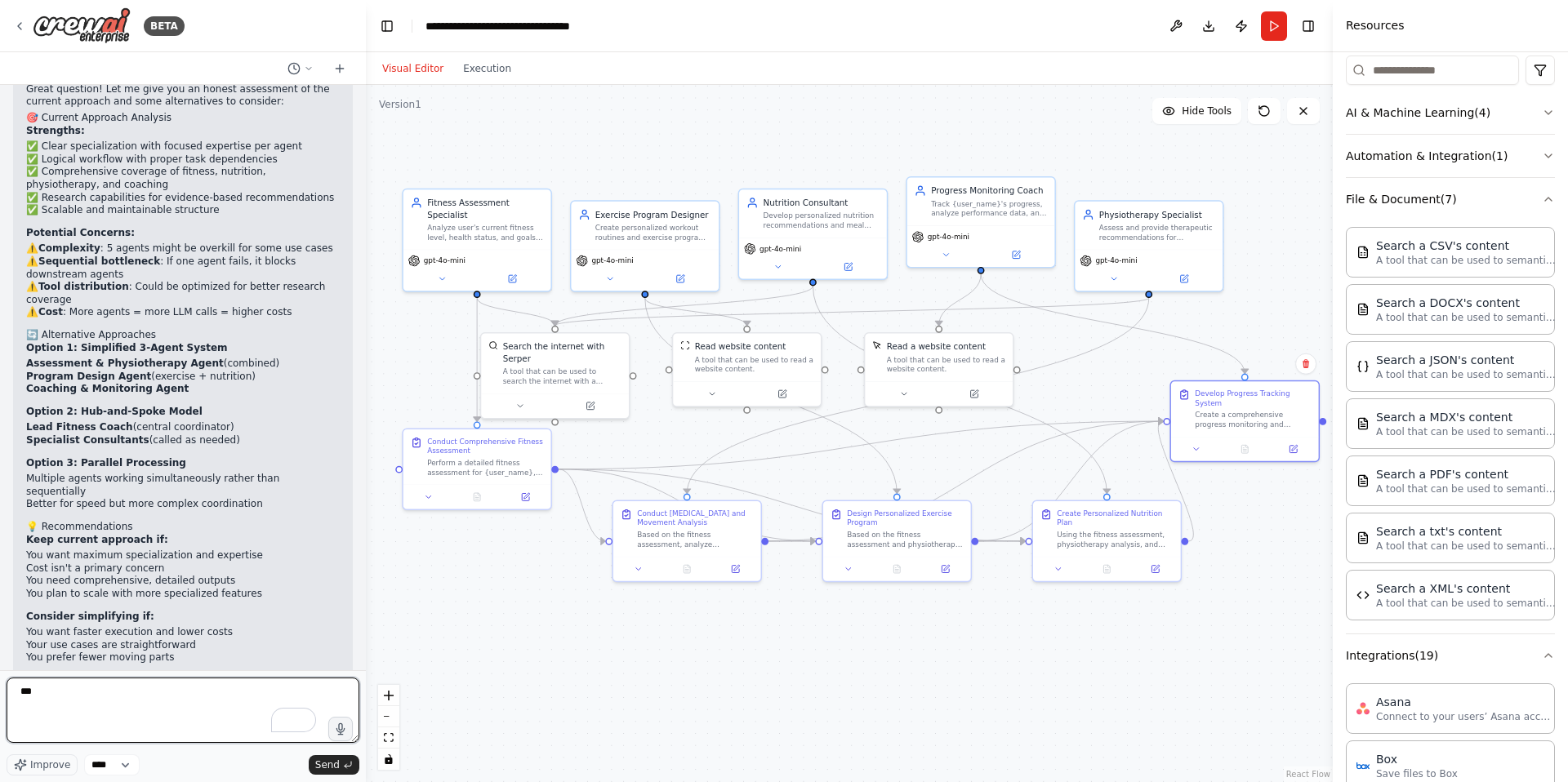
type textarea "***"
